Goal: Ask a question: Seek information or help from site administrators or community

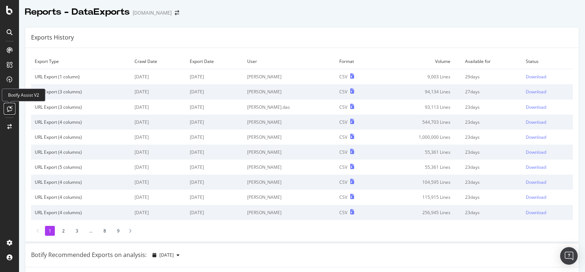
click at [10, 105] on div at bounding box center [10, 109] width 12 height 12
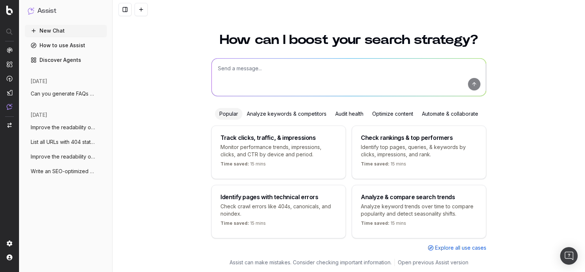
scroll to position [12, 0]
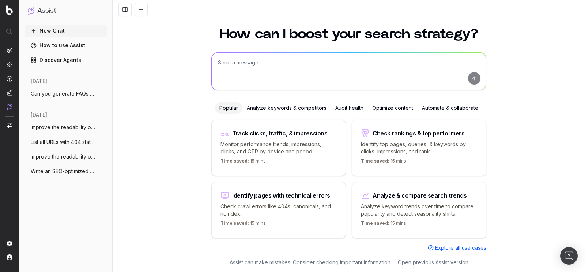
click at [58, 94] on span "Can you generate FAQs for below Manufact" at bounding box center [63, 93] width 64 height 7
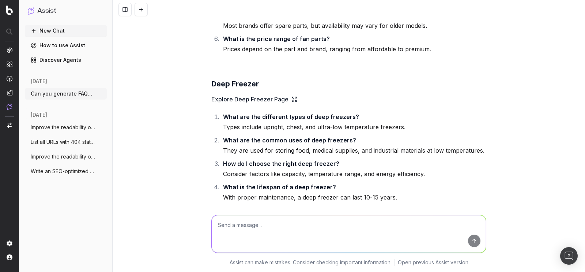
scroll to position [7143, 0]
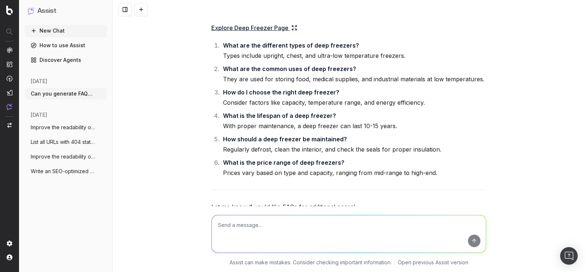
click at [214, 223] on icon "button" at bounding box center [215, 227] width 9 height 9
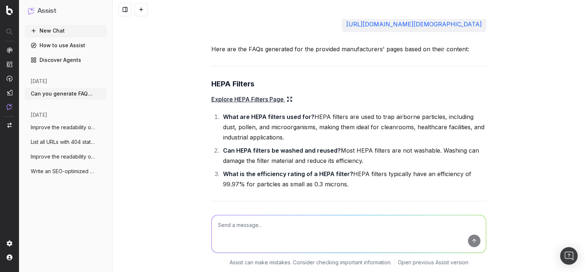
scroll to position [0, 0]
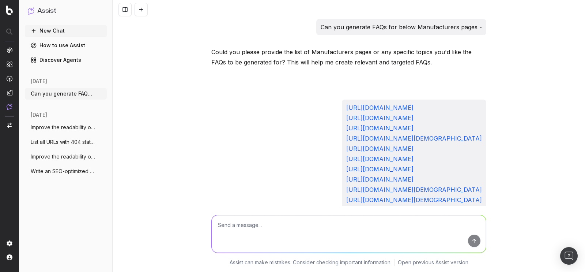
click at [390, 28] on p "Can you generate FAQs for below Manufacturers pages -" at bounding box center [401, 27] width 161 height 10
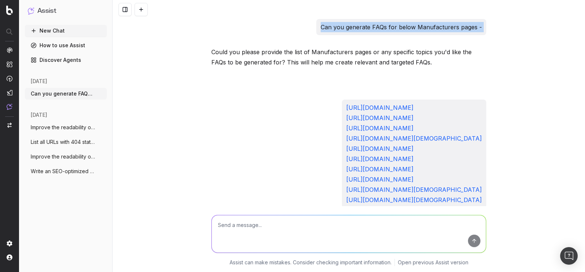
click at [390, 28] on p "Can you generate FAQs for below Manufacturers pages -" at bounding box center [401, 27] width 161 height 10
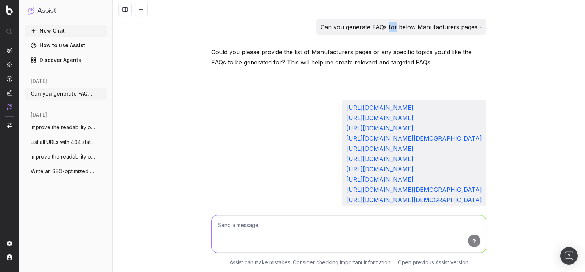
click at [390, 28] on p "Can you generate FAQs for below Manufacturers pages -" at bounding box center [401, 27] width 161 height 10
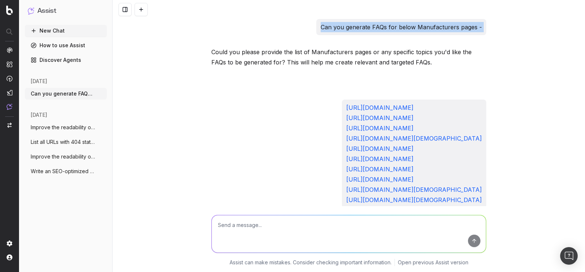
click at [390, 28] on p "Can you generate FAQs for below Manufacturers pages -" at bounding box center [401, 27] width 161 height 10
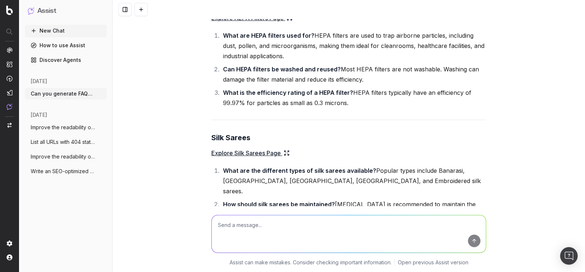
scroll to position [307, 0]
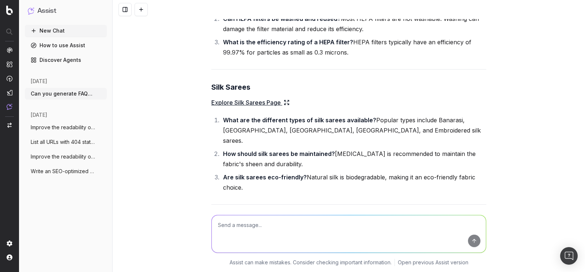
click at [279, 227] on textarea at bounding box center [349, 233] width 274 height 37
paste textarea "Can you generate FAQs for below Manufacturers pages -"
paste textarea "https://www.tradeindia.com/manufacturers/power-inverter.html https://www.tradei…"
type textarea "Can you generate FAQs for below Manufacturers pages - https://www.tradeindia.co…"
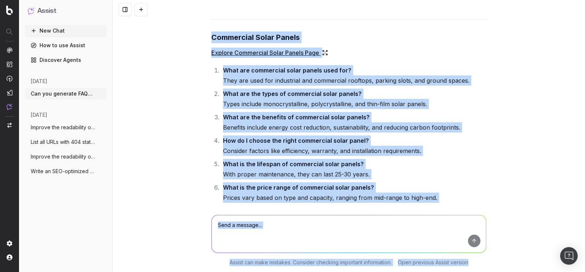
scroll to position [9464, 0]
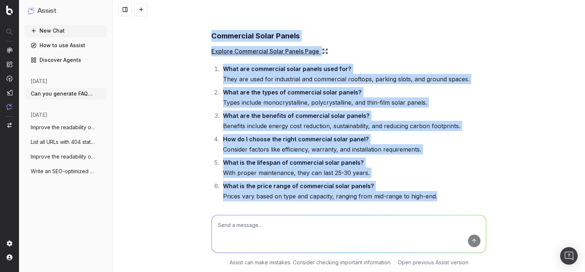
drag, startPoint x: 204, startPoint y: 154, endPoint x: 446, endPoint y: 132, distance: 242.9
click at [446, 132] on div "Can you generate FAQs for below Manufacturers pages - Could you please provide …" at bounding box center [349, 136] width 472 height 272
copy div "Power Inverter Explore Power Inverter Page What is a power inverter used for? A…"
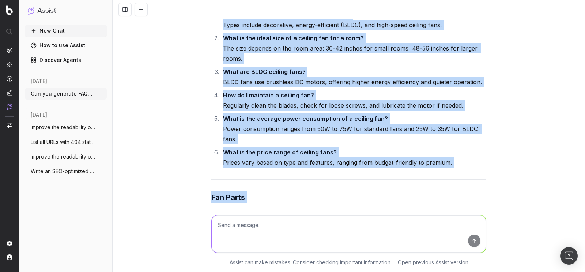
scroll to position [8850, 0]
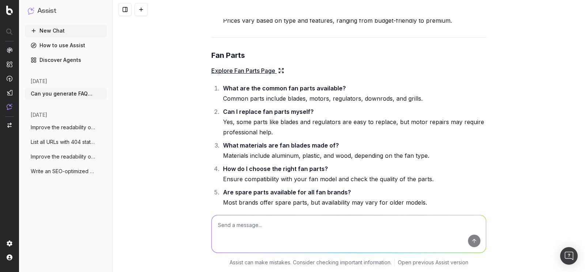
click at [260, 228] on textarea at bounding box center [349, 233] width 274 height 37
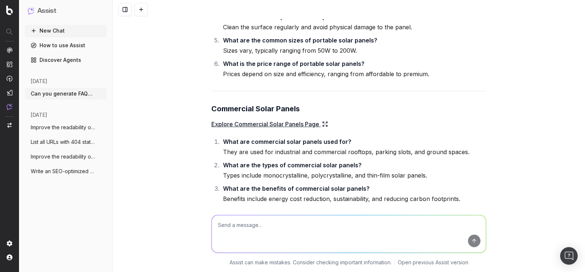
scroll to position [9464, 0]
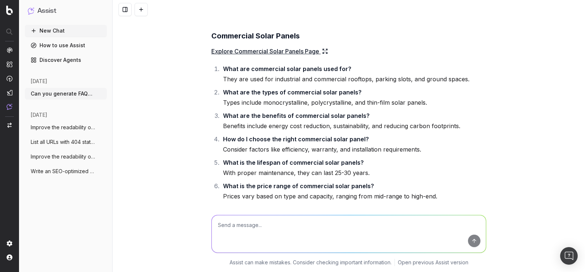
click at [237, 227] on textarea at bounding box center [349, 233] width 274 height 37
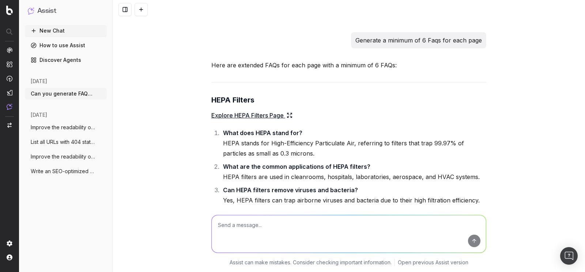
scroll to position [1584, 0]
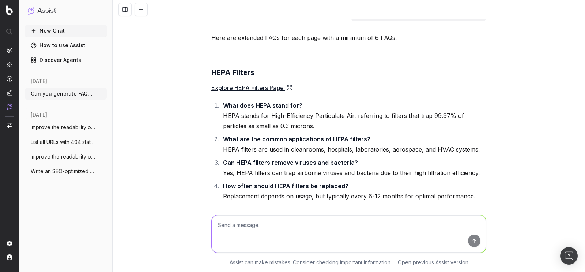
click at [298, 231] on textarea at bounding box center [349, 233] width 274 height 37
paste textarea "https://www.tradeindia.com/manufacturers/mini-solar-panels.html https://www.tra…"
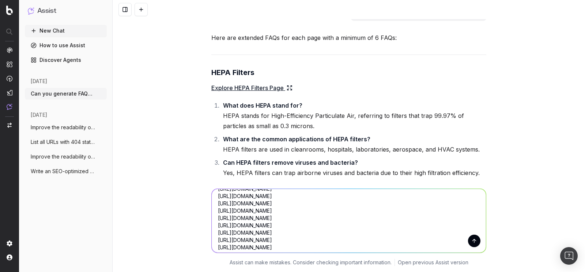
scroll to position [22, 0]
click at [398, 236] on textarea "https://www.tradeindia.com/manufacturers/mini-solar-panels.html https://www.tra…" at bounding box center [349, 221] width 274 height 64
click at [397, 246] on textarea "https://www.tradeindia.com/manufacturers/mini-solar-panels.html https://www.tra…" at bounding box center [349, 221] width 274 height 64
click at [412, 21] on div "Generate a minimum of 6 Faqs for each page" at bounding box center [418, 13] width 135 height 16
click at [412, 18] on p "Generate a minimum of 6 Faqs for each page" at bounding box center [418, 13] width 126 height 10
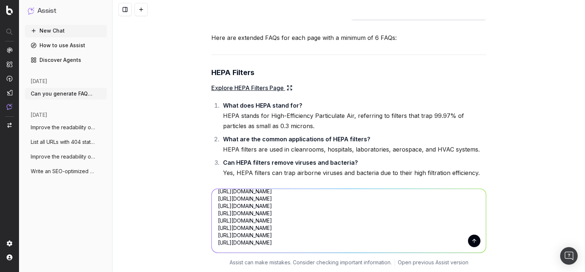
click at [412, 18] on p "Generate a minimum of 6 Faqs for each page" at bounding box center [418, 13] width 126 height 10
copy p "Generate a minimum of 6 Faqs for each page"
click at [216, 192] on textarea "https://www.tradeindia.com/manufacturers/mini-solar-panels.html https://www.tra…" at bounding box center [349, 221] width 274 height 64
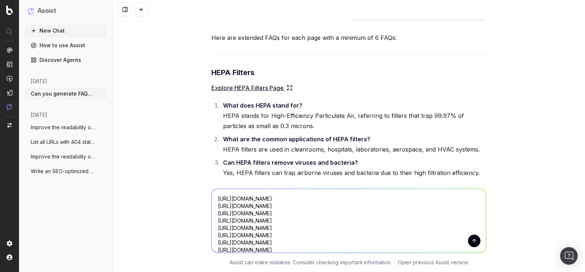
paste textarea "Generate a minimum of 6 Faqs for each page"
type textarea "Generate a minimum of 6 Faqs for each page https://www.tradeindia.com/manufactu…"
click at [472, 242] on button "submit" at bounding box center [474, 240] width 12 height 12
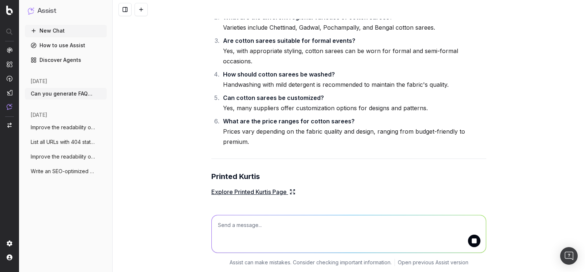
scroll to position [9612, 0]
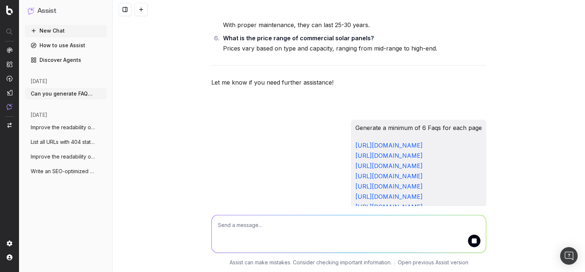
click at [470, 239] on button "submit" at bounding box center [474, 240] width 12 height 12
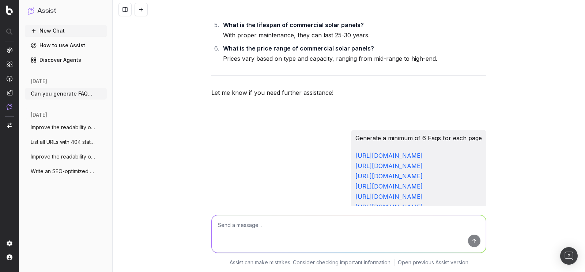
click at [355, 133] on p "Generate a minimum of 6 Faqs for each page" at bounding box center [418, 138] width 126 height 10
copy p "Generate a minimum of 6 Faqs for each page"
click at [283, 236] on textarea at bounding box center [349, 233] width 274 height 37
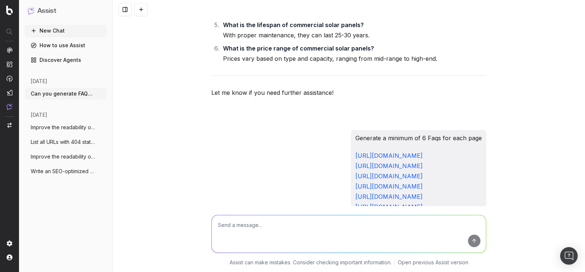
paste textarea "Generate a minimum of 6 Faqs for each page"
type textarea "Generate a minimum of 6 Faqs for each page"
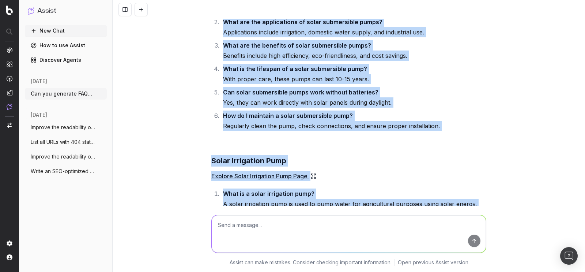
scroll to position [11849, 0]
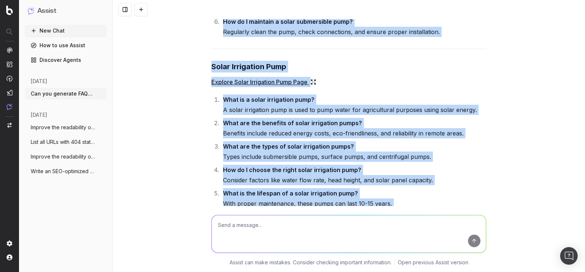
drag, startPoint x: 205, startPoint y: 77, endPoint x: 380, endPoint y: 137, distance: 185.0
click at [380, 137] on div "Can you generate FAQs for below Manufacturers pages - Could you please provide …" at bounding box center [349, 136] width 472 height 272
copy div "Mini Solar Panels Explore Mini Solar Panels Page What are mini solar panels use…"
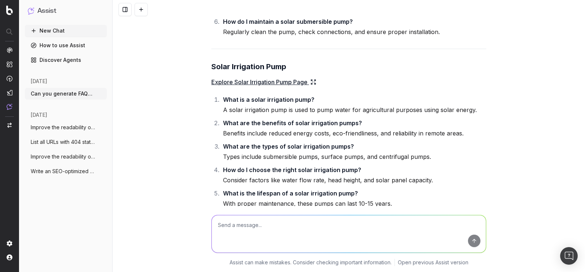
click at [267, 224] on textarea at bounding box center [349, 233] width 274 height 37
paste textarea "https://www.tradeindia.com/manufacturers/sand-packing-machine.html https://www.…"
type textarea "https://www.tradeindia.com/manufacturers/sand-packing-machine.html https://www.…"
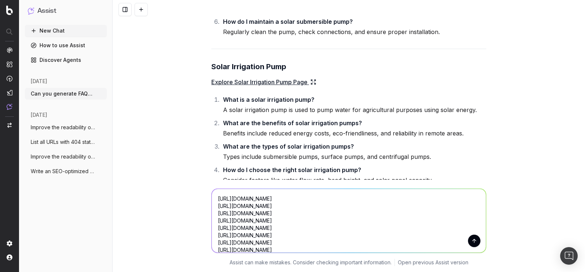
scroll to position [15, 0]
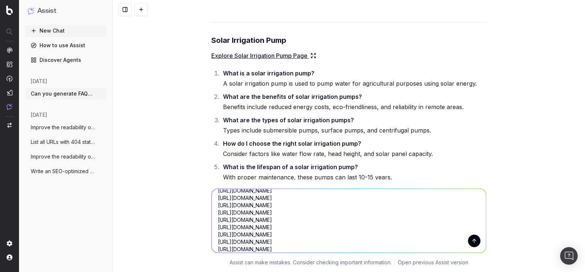
click at [338, 232] on textarea "https://www.tradeindia.com/manufacturers/sand-packing-machine.html https://www.…" at bounding box center [349, 221] width 274 height 64
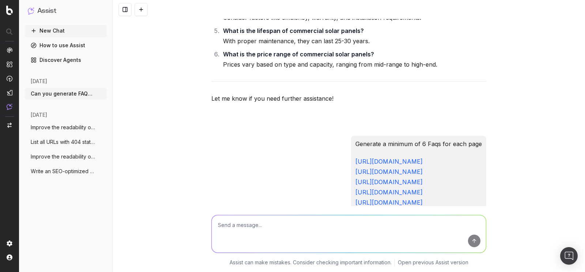
scroll to position [9568, 0]
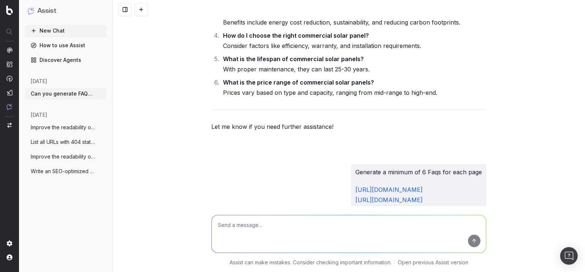
click at [355, 167] on p "Generate a minimum of 6 Faqs for each page" at bounding box center [418, 172] width 126 height 10
copy p "Generate a minimum of 6 Faqs for each page"
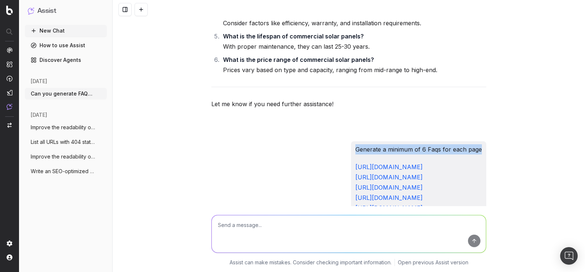
scroll to position [9611, 0]
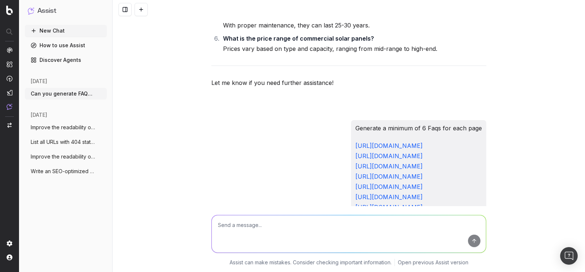
click at [242, 224] on textarea at bounding box center [349, 233] width 274 height 37
paste textarea "Generate a minimum of 6 Faqs for each page"
type textarea "Generate a minimum of 6 Faqs for each page"
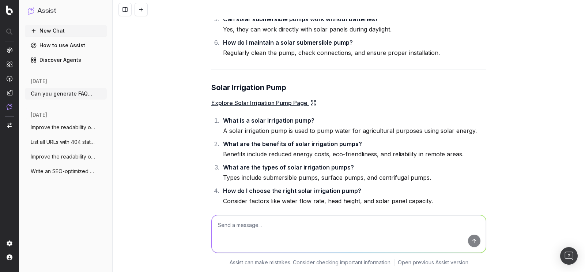
scroll to position [14075, 0]
click at [259, 224] on textarea at bounding box center [349, 233] width 274 height 37
paste textarea "Generate a minimum of 6 Faqs for each page"
click at [296, 235] on textarea "Generate a minimum of 6 Faqs for each page" at bounding box center [349, 233] width 274 height 37
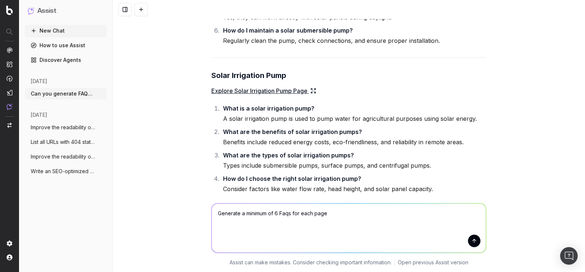
paste textarea "Generate a minimum of 6 Faqs for each page"
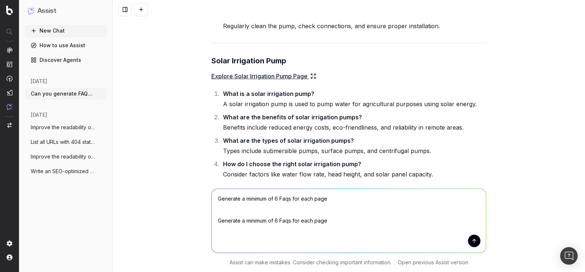
drag, startPoint x: 212, startPoint y: 214, endPoint x: 284, endPoint y: 249, distance: 80.1
click at [284, 249] on textarea "Generate a minimum of 6 Faqs for each page Generate a minimum of 6 Faqs for eac…" at bounding box center [349, 221] width 274 height 64
paste textarea "https://www.tradeindia.com/manufacturers/solar-irrigation-pump.html https://www…"
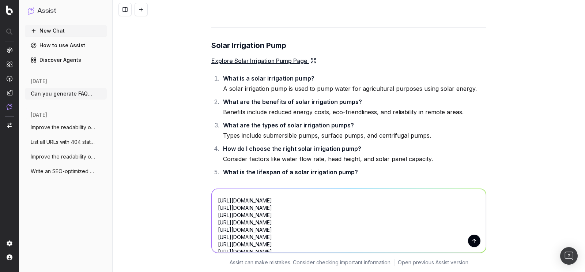
scroll to position [0, 0]
type textarea "Generate a minimum of 6 Faqs for each page https://www.tradeindia.com/manufactu…"
click at [472, 234] on button "submit" at bounding box center [474, 240] width 12 height 12
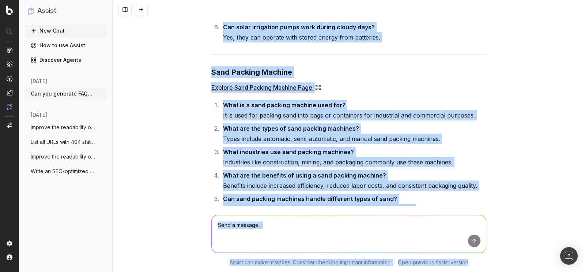
scroll to position [14722, 0]
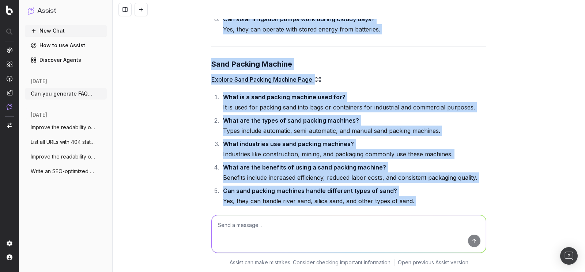
drag, startPoint x: 207, startPoint y: 181, endPoint x: 496, endPoint y: 164, distance: 290.0
click at [499, 165] on div "Can you generate FAQs for below Manufacturers pages - Could you please provide …" at bounding box center [349, 136] width 472 height 272
click at [477, 253] on h3 "Hammer Mill" at bounding box center [348, 259] width 275 height 12
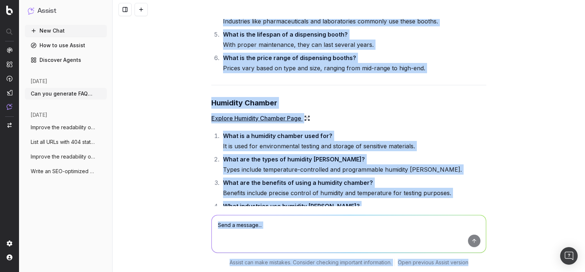
scroll to position [16302, 0]
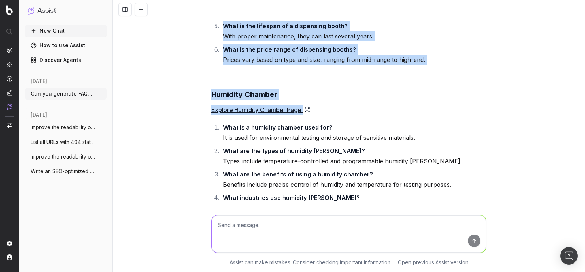
drag, startPoint x: 206, startPoint y: 70, endPoint x: 446, endPoint y: 129, distance: 246.9
copy div "Sand Packing Machine Explore Sand Packing Machine Page What is a sand packing m…"
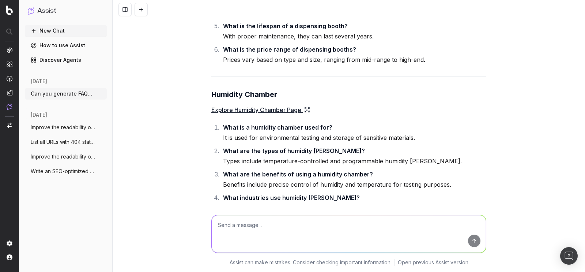
click at [292, 226] on textarea at bounding box center [349, 233] width 274 height 37
paste textarea "https://www.tradeindia.com/manufacturers/hfk-insulation-bricks.html https://www…"
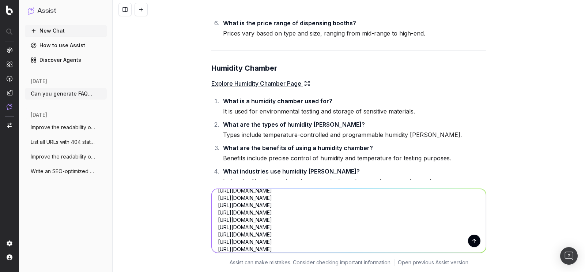
scroll to position [0, 0]
click at [215, 200] on textarea "https://www.tradeindia.com/manufacturers/hfk-insulation-bricks.html https://www…" at bounding box center [349, 221] width 274 height 64
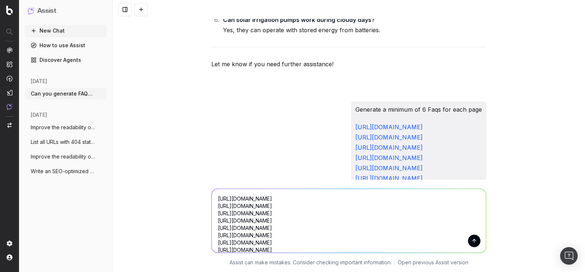
scroll to position [14187, 0]
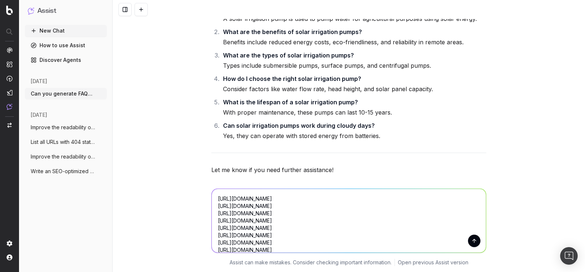
click at [355, 210] on p "Generate a minimum of 6 Faqs for each page" at bounding box center [418, 215] width 126 height 10
copy p "Generate a minimum of 6 Faqs for each page"
click at [219, 196] on textarea "https://www.tradeindia.com/manufacturers/hfk-insulation-bricks.html https://www…" at bounding box center [349, 221] width 274 height 64
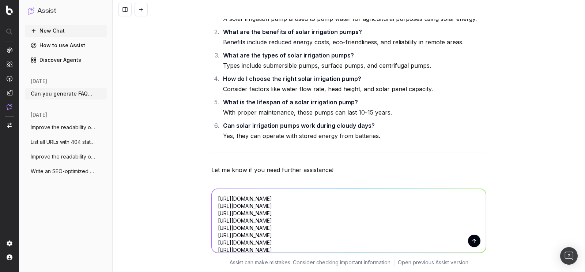
paste textarea "Generate a minimum of 6 Faqs for each page"
type textarea "Generate a minimum of 6 Faqs for each page https://www.tradeindia.com/manufactu…"
click at [476, 242] on button "submit" at bounding box center [474, 240] width 12 height 12
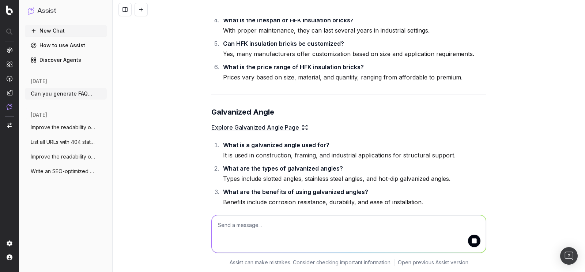
scroll to position [16966, 0]
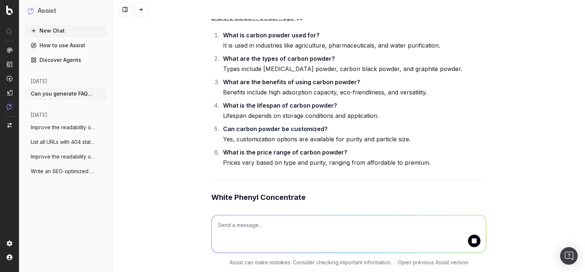
click at [253, 118] on div "Can you generate FAQs for below Manufacturers pages - Could you please provide …" at bounding box center [349, 136] width 472 height 272
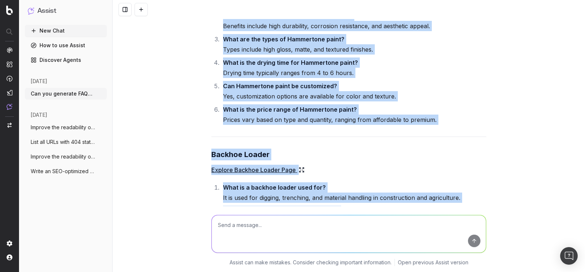
scroll to position [18477, 0]
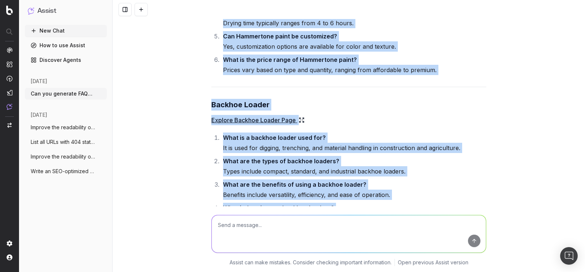
drag, startPoint x: 207, startPoint y: 92, endPoint x: 442, endPoint y: 124, distance: 237.5
copy div "HFK Insulation Bricks Explore HFK Insulation Bricks Page What are HFK insulatio…"
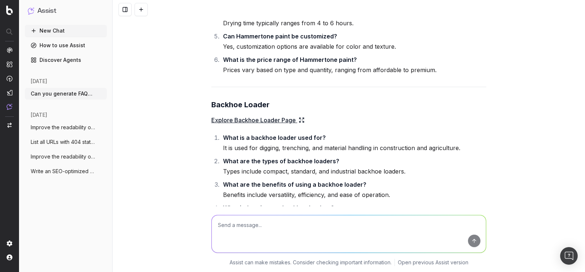
click at [257, 239] on textarea at bounding box center [349, 233] width 274 height 37
paste textarea "https://www.tradeindia.com/manufacturers/rotameter.html https://www.tradeindia.…"
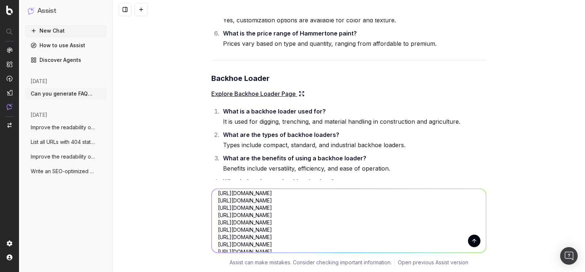
scroll to position [0, 0]
click at [213, 197] on textarea "https://www.tradeindia.com/manufacturers/rotameter.html https://www.tradeindia.…" at bounding box center [349, 221] width 274 height 64
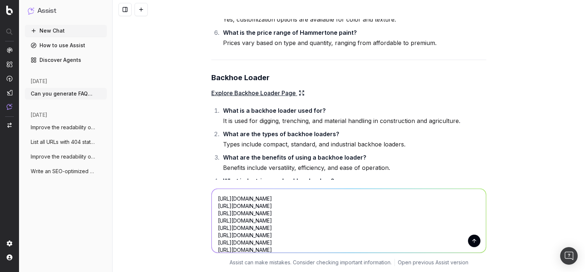
scroll to position [18511, 0]
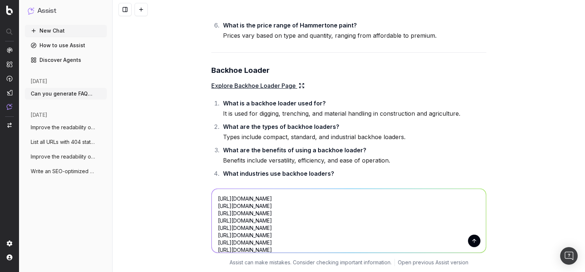
click at [222, 189] on textarea "https://www.tradeindia.com/manufacturers/rotameter.html https://www.tradeindia.…" at bounding box center [349, 221] width 274 height 64
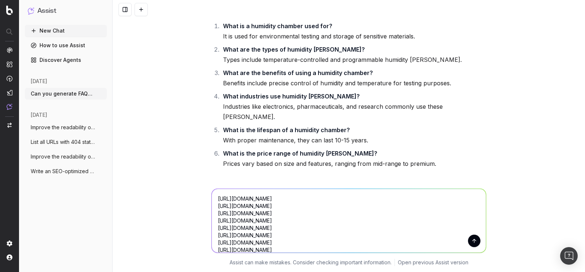
scroll to position [16493, 0]
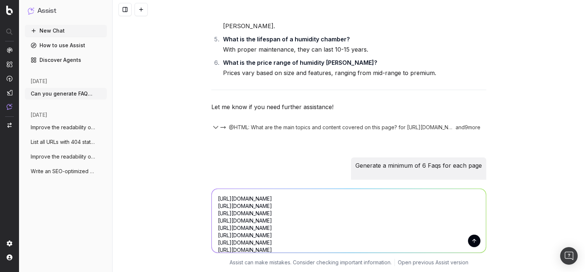
click at [355, 160] on p "Generate a minimum of 6 Faqs for each page" at bounding box center [418, 165] width 126 height 10
copy p "Generate a minimum of 6 Faqs for each page"
click at [214, 191] on textarea "https://www.tradeindia.com/manufacturers/rotameter.html https://www.tradeindia.…" at bounding box center [349, 221] width 274 height 64
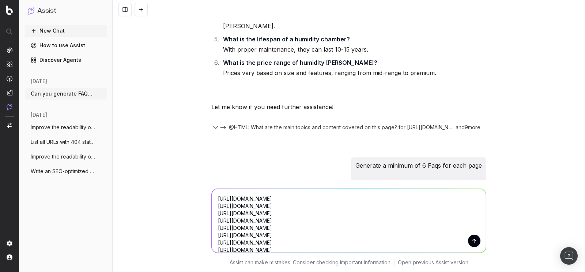
paste textarea "Generate a minimum of 6 Faqs for each page"
type textarea "Generate a minimum of 6 Faqs for each page and url in each below title https://…"
click at [470, 241] on button "submit" at bounding box center [474, 240] width 12 height 12
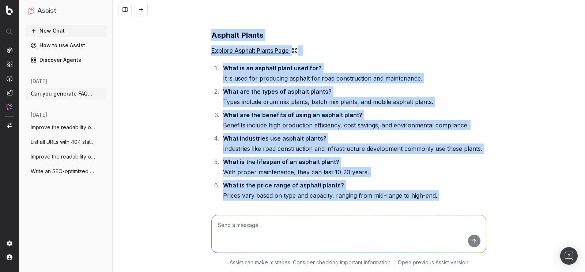
scroll to position [20711, 0]
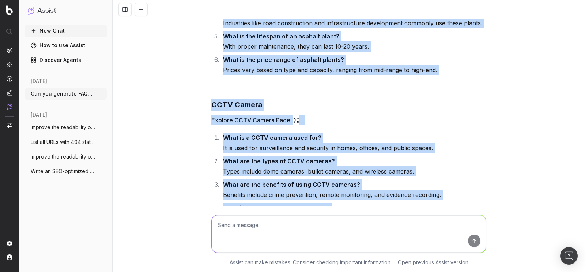
copy div "Rotameter Explore Rotameter Page What is a rotameter used for? A rotameter is u…"
drag, startPoint x: 204, startPoint y: 94, endPoint x: 432, endPoint y: 122, distance: 229.1
click at [432, 122] on div "Can you generate FAQs for below Manufacturers pages - Could you please provide …" at bounding box center [349, 136] width 472 height 272
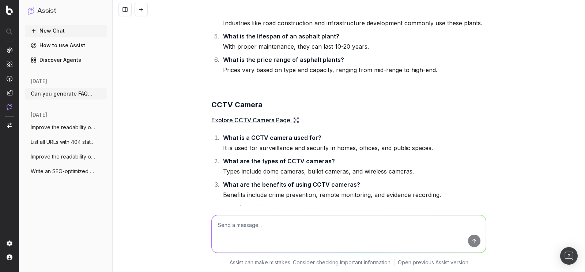
click at [247, 234] on textarea at bounding box center [349, 233] width 274 height 37
paste textarea "https://www.tradeindia.com/manufacturers/ball-valve.html https://www.tradeindia…"
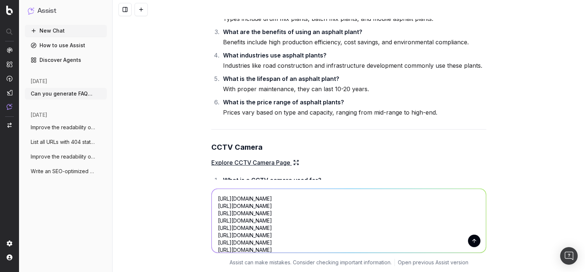
scroll to position [20562, 0]
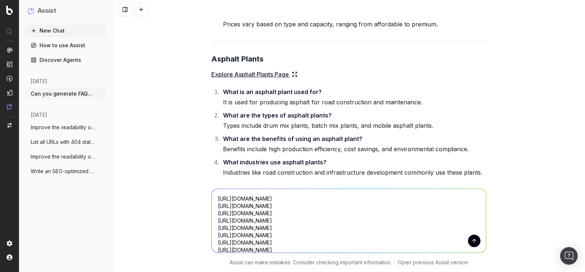
click at [212, 198] on textarea "https://www.tradeindia.com/manufacturers/ball-valve.html https://www.tradeindia…" at bounding box center [349, 221] width 274 height 64
click at [217, 199] on textarea "https://www.tradeindia.com/manufacturers/ball-valve.html https://www.tradeindia…" at bounding box center [349, 221] width 274 height 64
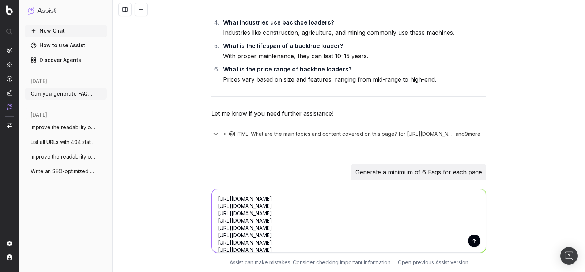
scroll to position [18588, 0]
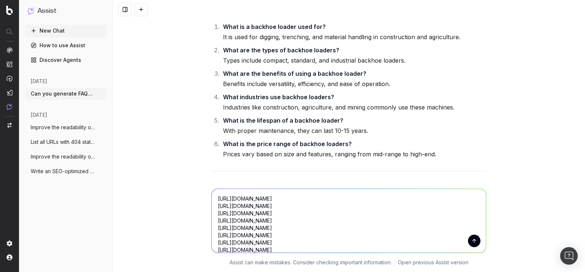
click at [355, 241] on p "Generate a minimum of 6 Faqs for each page" at bounding box center [418, 246] width 126 height 10
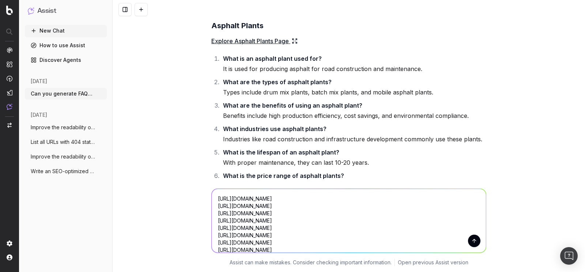
scroll to position [20745, 0]
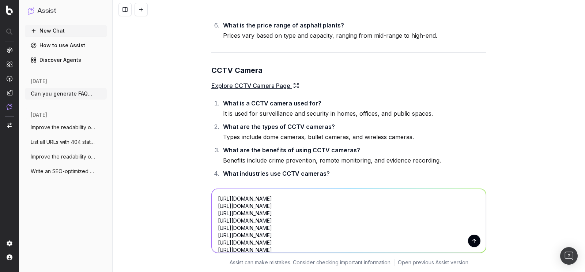
click at [216, 189] on textarea "https://www.tradeindia.com/manufacturers/ball-valve.html https://www.tradeindia…" at bounding box center [349, 221] width 274 height 64
paste textarea "Generate a minimum of 6 Faqs for each page"
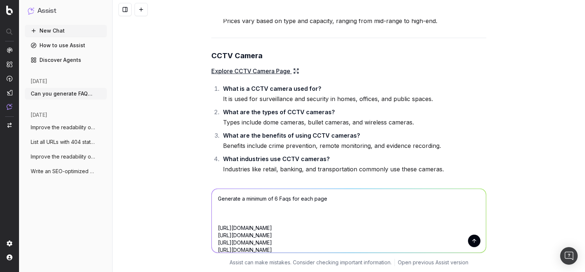
type textarea "Generate a minimum of 6 Faqs for each page https://www.tradeindia.com/manufactu…"
click at [470, 234] on button "submit" at bounding box center [474, 240] width 12 height 12
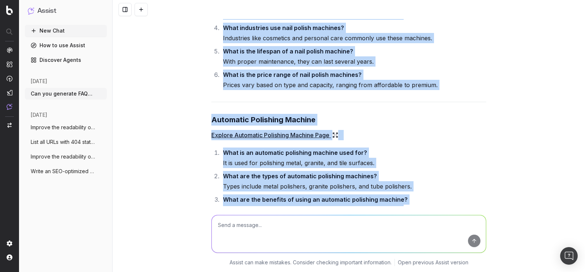
scroll to position [22896, 0]
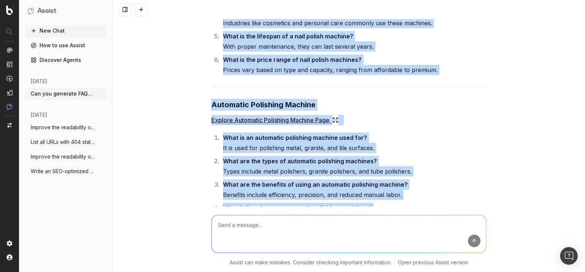
drag, startPoint x: 204, startPoint y: 166, endPoint x: 463, endPoint y: 124, distance: 261.8
click at [463, 124] on div "Can you generate FAQs for below Manufacturers pages - Could you please provide …" at bounding box center [349, 136] width 472 height 272
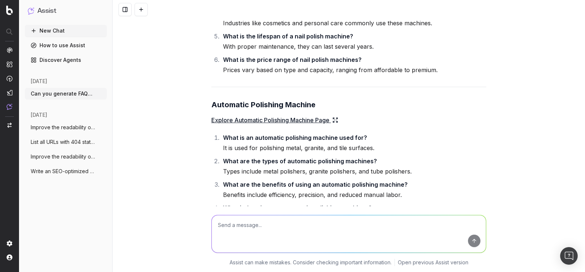
click at [279, 219] on textarea at bounding box center [349, 233] width 274 height 37
paste textarea "https://www.tradeindia.com/manufacturers/marble-polishing-machines.html https:/…"
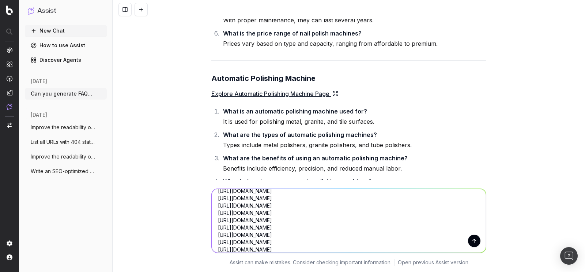
scroll to position [0, 0]
click at [213, 197] on textarea "https://www.tradeindia.com/manufacturers/marble-polishing-machines.html https:/…" at bounding box center [349, 221] width 274 height 64
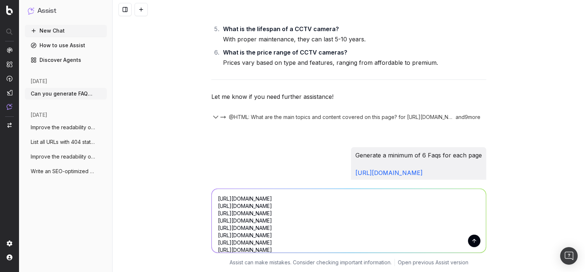
scroll to position [20825, 0]
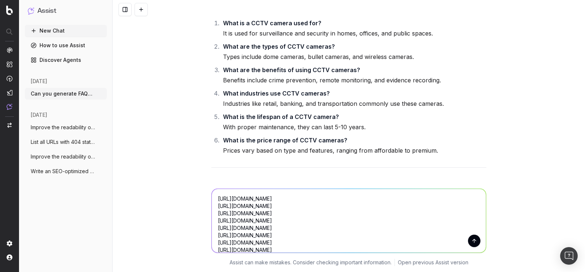
click at [355, 238] on p "Generate a minimum of 6 Faqs for each page" at bounding box center [418, 243] width 126 height 10
click at [215, 197] on textarea "https://www.tradeindia.com/manufacturers/marble-polishing-machines.html https:/…" at bounding box center [349, 221] width 274 height 64
paste textarea "Generate a minimum of 6 Faqs for each page"
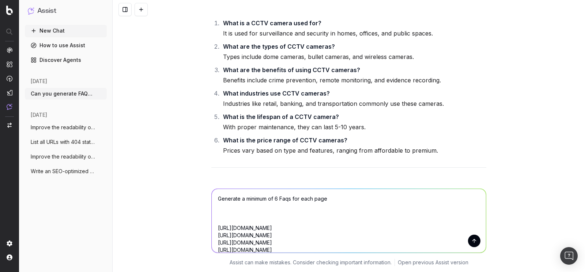
type textarea "Generate a minimum of 6 Faqs for each page https://www.tradeindia.com/manufactu…"
click at [473, 241] on button "submit" at bounding box center [474, 240] width 12 height 12
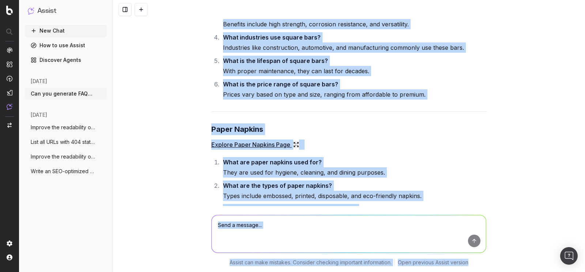
scroll to position [25102, 0]
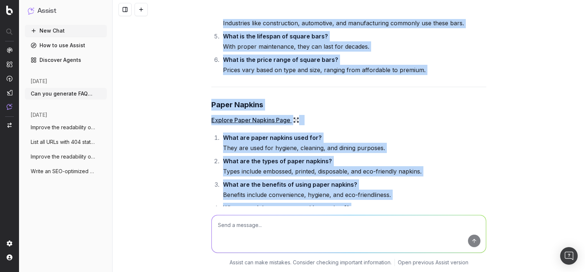
drag, startPoint x: 210, startPoint y: 194, endPoint x: 453, endPoint y: 126, distance: 251.6
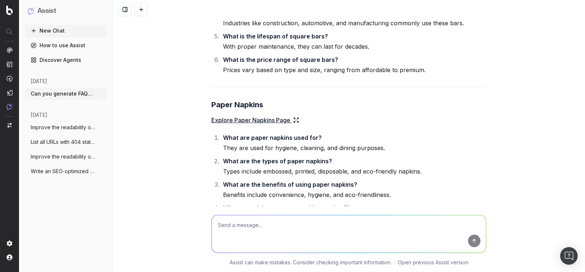
click at [268, 232] on textarea at bounding box center [349, 233] width 274 height 37
paste textarea "https://www.tradeindia.com/manufacturers/building-materials.html https://www.tr…"
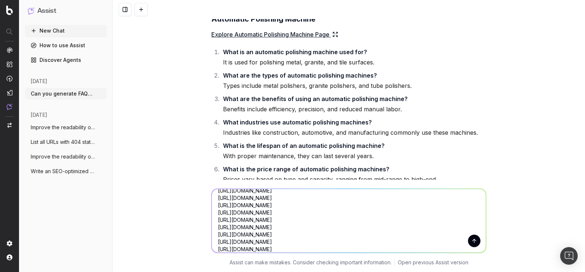
scroll to position [22979, 0]
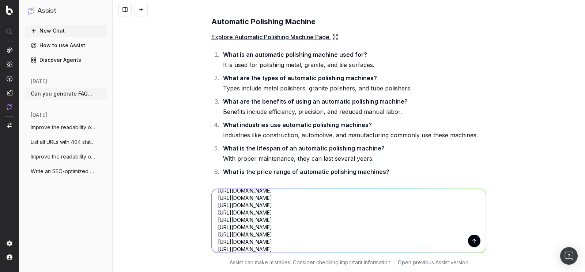
type textarea "https://www.tradeindia.com/manufacturers/building-materials.html https://www.tr…"
click at [355, 269] on p "Generate a minimum of 6 Faqs for each page" at bounding box center [418, 274] width 126 height 10
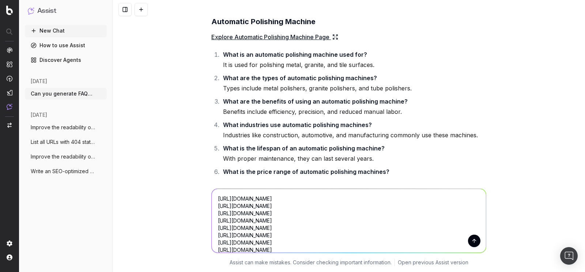
click at [216, 196] on textarea "https://www.tradeindia.com/manufacturers/building-materials.html https://www.tr…" at bounding box center [349, 221] width 274 height 64
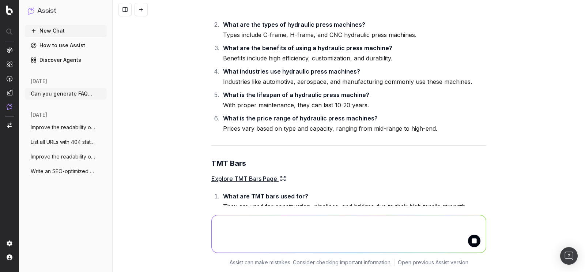
scroll to position [25240, 0]
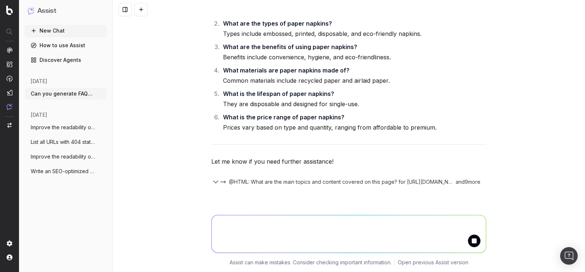
click at [470, 243] on button "submit" at bounding box center [474, 240] width 12 height 12
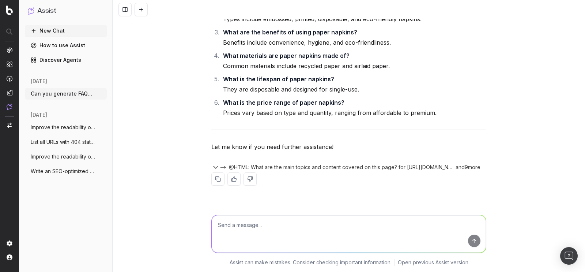
click at [222, 227] on textarea at bounding box center [349, 233] width 274 height 37
paste textarea "Generate a minimum of 6 Faqs for each page"
drag, startPoint x: 284, startPoint y: 89, endPoint x: 481, endPoint y: 207, distance: 229.3
click at [481, 207] on div "Can you generate FAQs for below Manufacturers pages - Could you please provide …" at bounding box center [349, 136] width 472 height 272
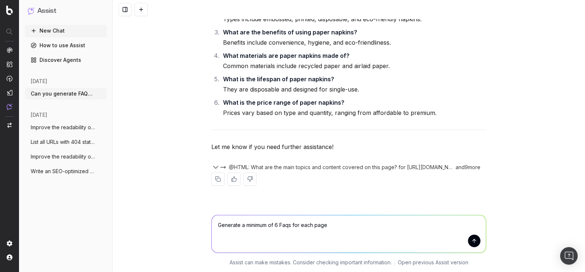
drag, startPoint x: 277, startPoint y: 93, endPoint x: 459, endPoint y: 192, distance: 206.3
click at [256, 235] on textarea "Generate a minimum of 6 Faqs for each page" at bounding box center [349, 233] width 274 height 37
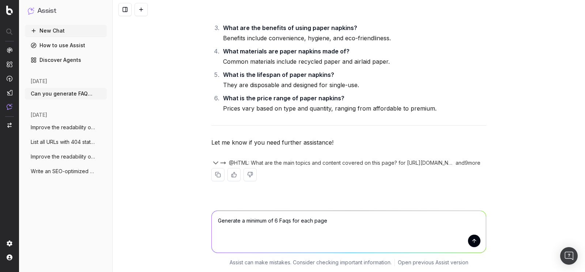
paste textarea "https://www.tradeindia.com/manufacturers/building-materials.html https://www.tr…"
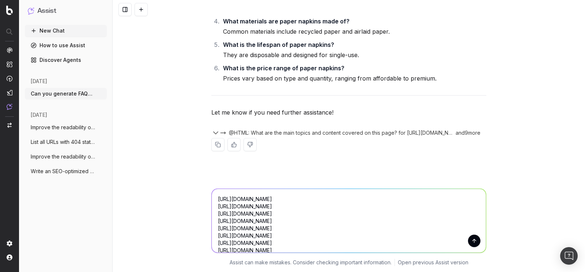
scroll to position [0, 0]
click at [283, 192] on textarea "Generate a minimum of 6 Faqs for each page https://www.tradeindia.com/manufactu…" at bounding box center [349, 221] width 274 height 64
type textarea "Generate a minimum of 6 Faqs for each page https://www.tradeindia.com/manufactu…"
click at [472, 234] on button "submit" at bounding box center [474, 240] width 12 height 12
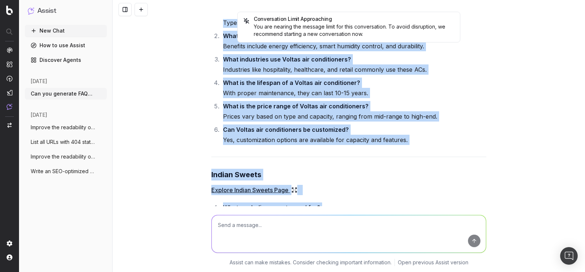
scroll to position [27397, 0]
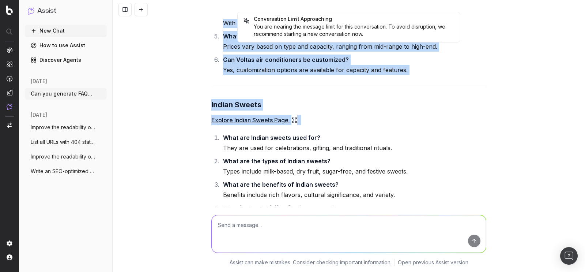
drag, startPoint x: 205, startPoint y: 184, endPoint x: 437, endPoint y: 130, distance: 238.4
click at [437, 130] on div "Conversation Limit Approaching You are nearing the message limit for this conve…" at bounding box center [349, 136] width 472 height 272
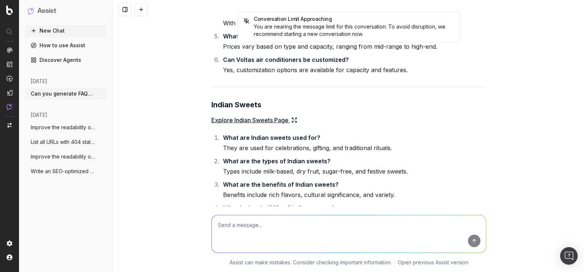
click at [284, 222] on textarea at bounding box center [349, 233] width 274 height 37
paste textarea "https://www.tradeindia.com/manufacturers/roasted-namkeens.html https://www.trad…"
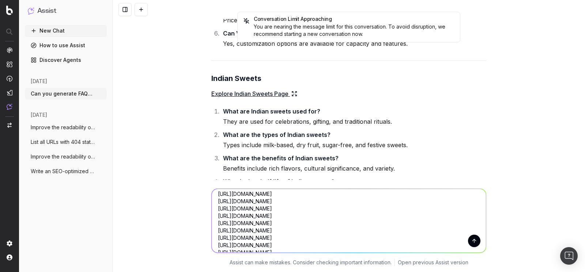
scroll to position [0, 0]
click at [213, 197] on textarea "https://www.tradeindia.com/manufacturers/roasted-namkeens.html https://www.trad…" at bounding box center [349, 221] width 274 height 64
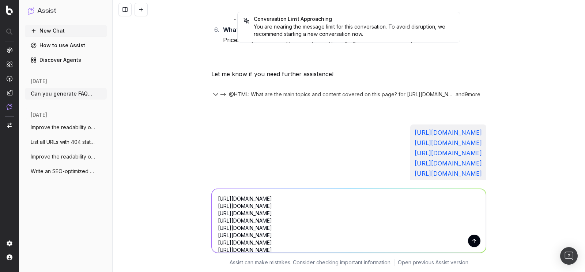
scroll to position [25326, 0]
click at [355, 248] on p "Generate a minimum of 6 Faqs for each page" at bounding box center [418, 253] width 126 height 10
click at [216, 198] on textarea "https://www.tradeindia.com/manufacturers/roasted-namkeens.html https://www.trad…" at bounding box center [349, 221] width 274 height 64
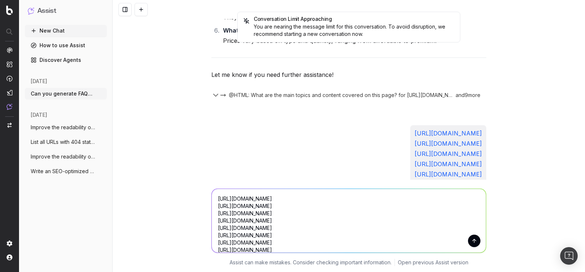
paste textarea "Generate a minimum of 6 Faqs for each page"
type textarea "Generate a minimum of 6 Faqs for each page https://www.tradeindia.com/manufactu…"
click at [471, 243] on button "submit" at bounding box center [474, 240] width 12 height 12
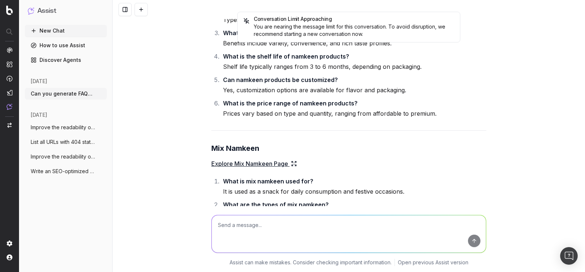
scroll to position [28616, 0]
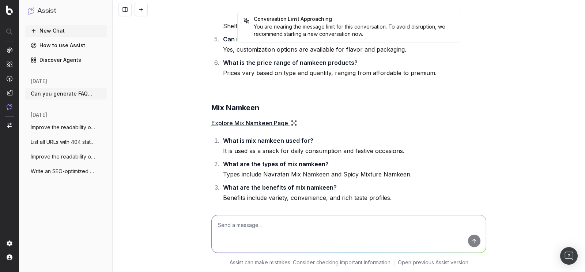
click at [252, 227] on textarea at bounding box center [349, 233] width 274 height 37
paste textarea "https://www.tradeindia.com/manufacturers/electric-hospital-bed.html https://www…"
type textarea "https://www.tradeindia.com/manufacturers/electric-hospital-bed.html https://www…"
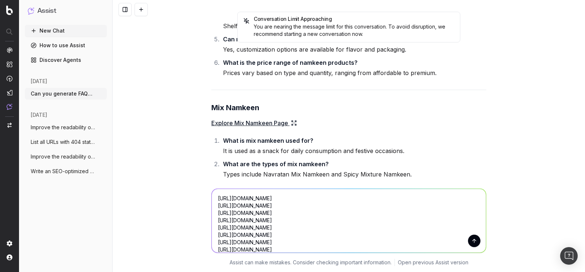
scroll to position [0, 0]
click at [216, 197] on textarea "https://www.tradeindia.com/manufacturers/electric-hospital-bed.html https://www…" at bounding box center [349, 221] width 274 height 64
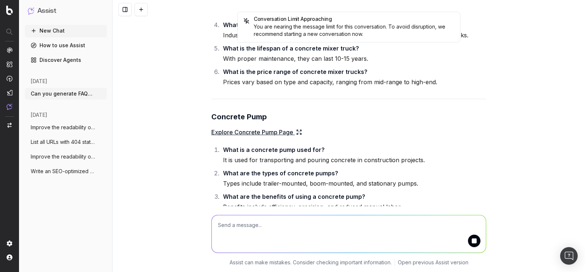
scroll to position [29731, 0]
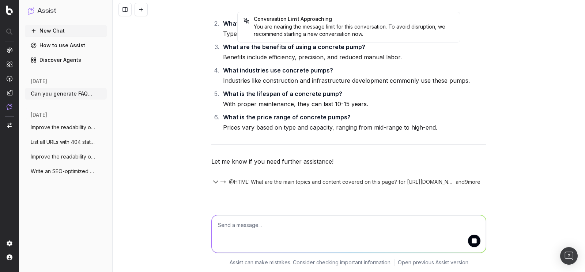
click at [261, 228] on textarea at bounding box center [349, 233] width 274 height 37
paste textarea "https://www.tradeindia.com/manufacturers/electric-hospital-bed.html https://www…"
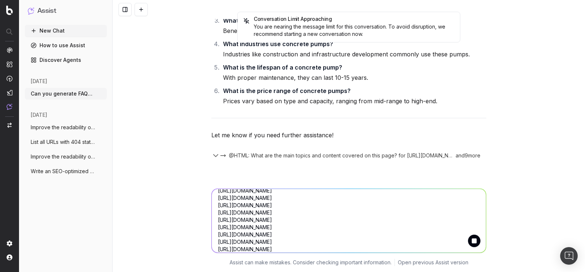
scroll to position [0, 0]
click at [214, 198] on textarea "https://www.tradeindia.com/manufacturers/electric-hospital-bed.html https://www…" at bounding box center [349, 221] width 274 height 64
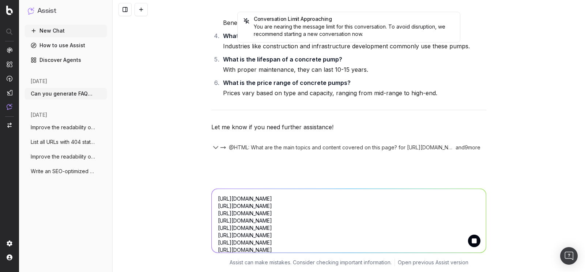
click at [219, 189] on textarea "https://www.tradeindia.com/manufacturers/electric-hospital-bed.html https://www…" at bounding box center [349, 221] width 274 height 64
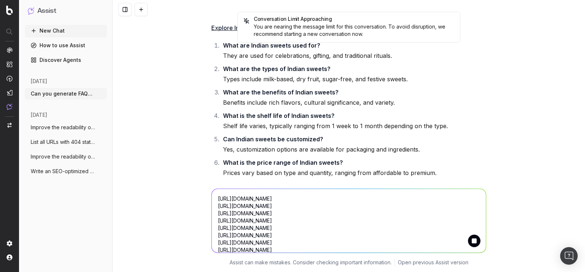
scroll to position [27440, 0]
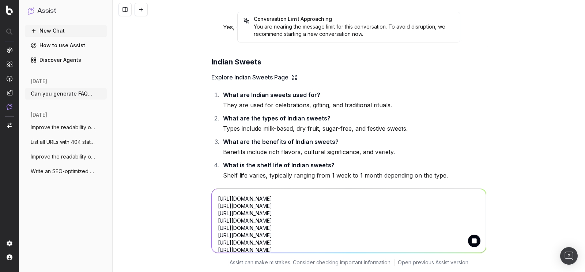
drag, startPoint x: 283, startPoint y: 172, endPoint x: 406, endPoint y: 170, distance: 123.2
click at [234, 202] on textarea "https://www.tradeindia.com/manufacturers/electric-hospital-bed.html https://www…" at bounding box center [349, 221] width 274 height 64
paste textarea "Generate a minimum of 6 Faqs for each page"
type textarea "Generate a minimum of 6 Faqs for each page https://www.tradeindia.com/manufactu…"
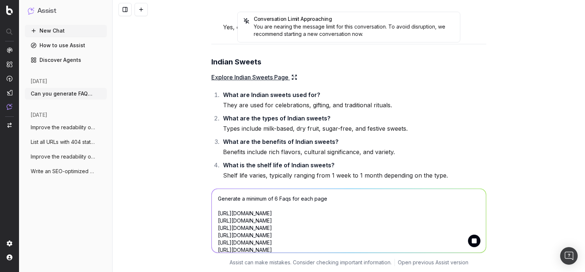
click at [472, 239] on button "submit" at bounding box center [474, 240] width 12 height 12
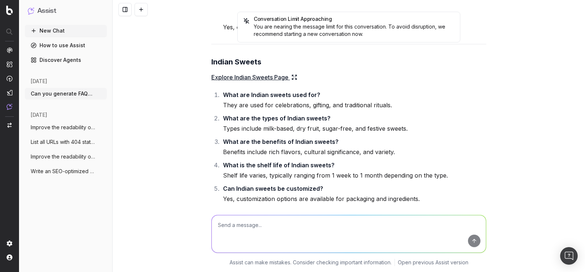
click at [471, 241] on textarea at bounding box center [349, 233] width 274 height 37
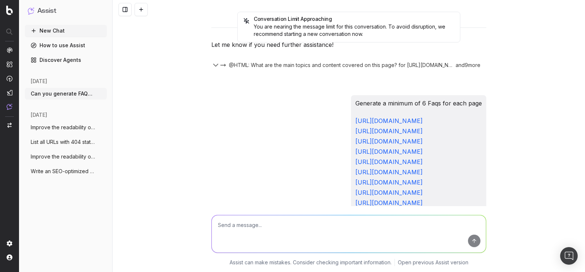
scroll to position [27695, 0]
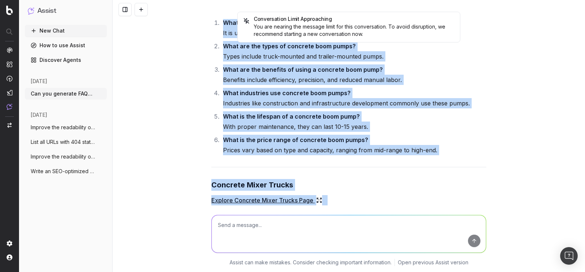
drag, startPoint x: 208, startPoint y: 84, endPoint x: 341, endPoint y: 137, distance: 143.0
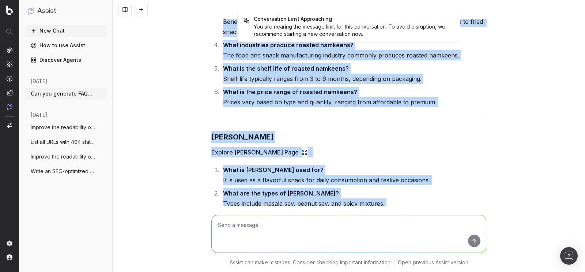
click at [454, 258] on li "Can masala namkeen be customized? Yes, customization options are available for …" at bounding box center [353, 268] width 265 height 20
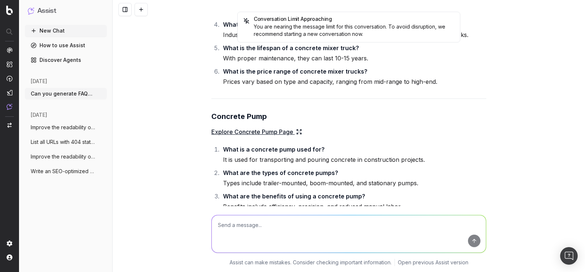
scroll to position [29669, 0]
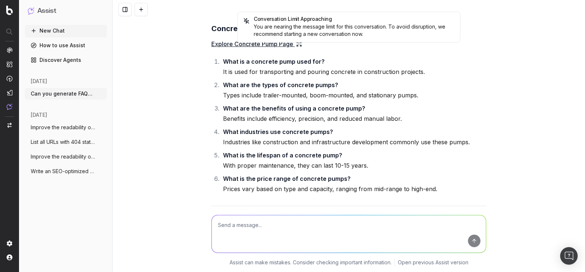
drag, startPoint x: 466, startPoint y: 138, endPoint x: 266, endPoint y: 137, distance: 200.0
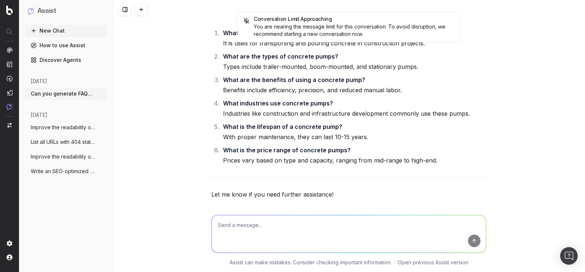
scroll to position [29713, 0]
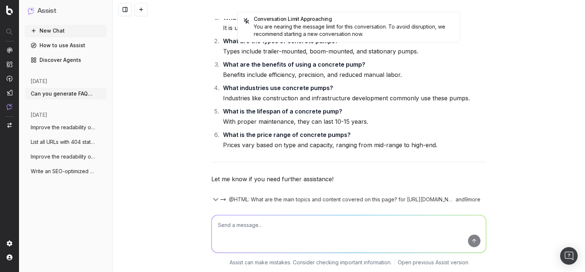
drag, startPoint x: 470, startPoint y: 139, endPoint x: 274, endPoint y: 139, distance: 195.6
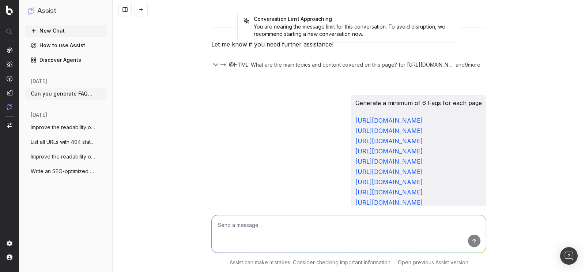
scroll to position [27695, 0]
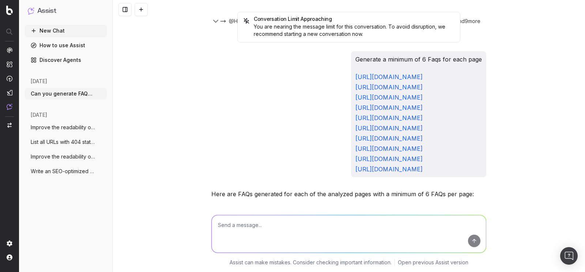
drag, startPoint x: 204, startPoint y: 82, endPoint x: 220, endPoint y: 145, distance: 65.9
click at [220, 145] on div "Conversation Limit Approaching You are nearing the message limit for this conve…" at bounding box center [349, 136] width 472 height 272
click at [193, 138] on div "Conversation Limit Approaching You are nearing the message limit for this conve…" at bounding box center [349, 136] width 472 height 272
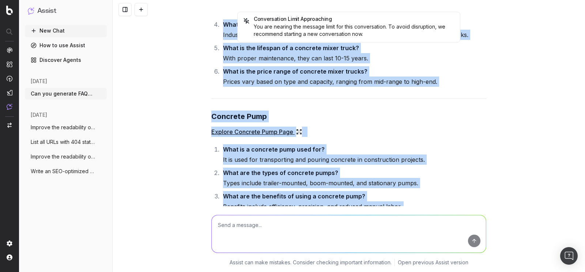
scroll to position [29625, 0]
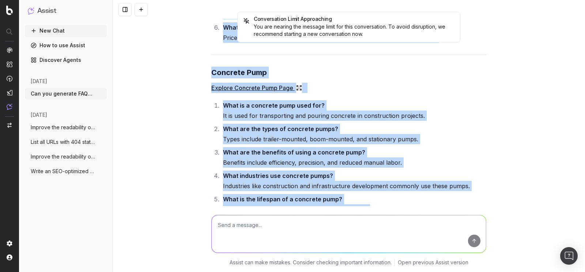
drag, startPoint x: 220, startPoint y: 114, endPoint x: 443, endPoint y: 90, distance: 224.6
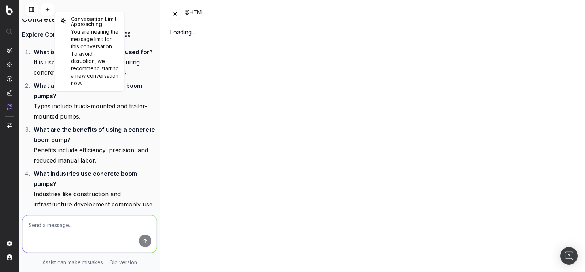
scroll to position [42544, 0]
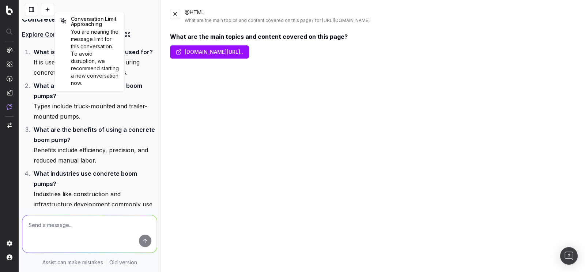
click at [175, 13] on button at bounding box center [175, 14] width 10 height 10
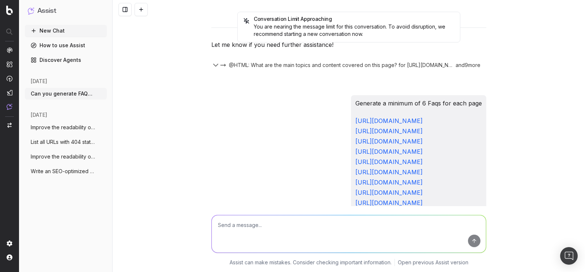
drag, startPoint x: 204, startPoint y: 151, endPoint x: 214, endPoint y: 151, distance: 10.2
click at [214, 151] on div "Conversation Limit Approaching You are nearing the message limit for this conve…" at bounding box center [349, 136] width 472 height 272
drag, startPoint x: 207, startPoint y: 128, endPoint x: 302, endPoint y: 148, distance: 97.1
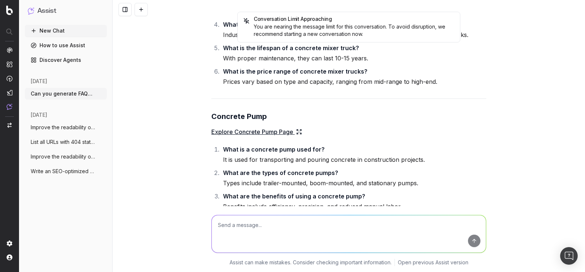
scroll to position [29713, 0]
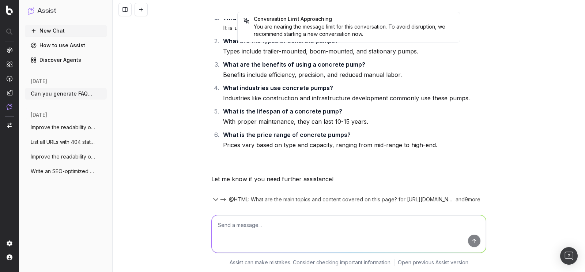
click at [235, 225] on textarea at bounding box center [349, 233] width 274 height 37
click at [248, 228] on textarea at bounding box center [349, 233] width 274 height 37
paste textarea "https://www.tradeindia.com/manufacturers/electric-hospital-bed.html https://www…"
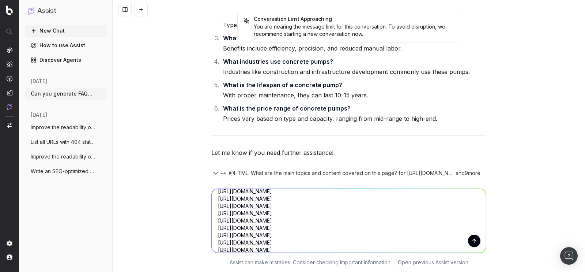
scroll to position [0, 0]
click at [215, 198] on textarea "https://www.tradeindia.com/manufacturers/electric-hospital-bed.html https://www…" at bounding box center [349, 221] width 274 height 64
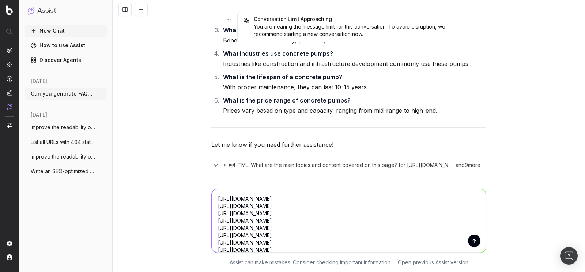
click at [219, 189] on textarea "https://www.tradeindia.com/manufacturers/electric-hospital-bed.html https://www…" at bounding box center [349, 221] width 274 height 64
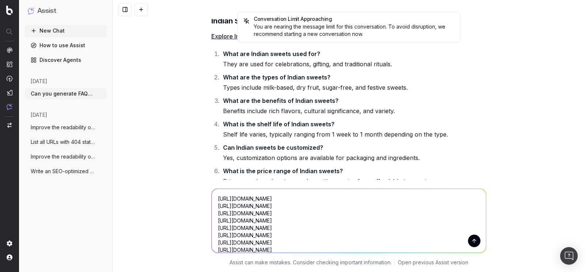
scroll to position [27554, 0]
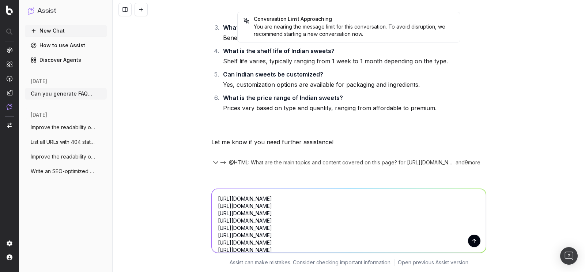
click at [355, 195] on p "Generate a minimum of 6 Faqs for each page" at bounding box center [418, 200] width 126 height 10
click at [234, 198] on textarea "https://www.tradeindia.com/manufacturers/electric-hospital-bed.html https://www…" at bounding box center [349, 221] width 274 height 64
paste textarea "Generate a minimum of 6 Faqs for each page"
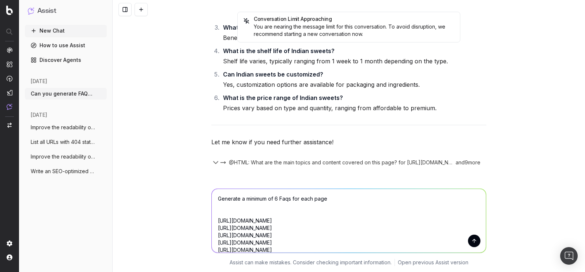
type textarea "Generate a minimum of 6 Faqs for each page https://www.tradeindia.com/manufactu…"
click at [471, 239] on button "submit" at bounding box center [474, 240] width 12 height 12
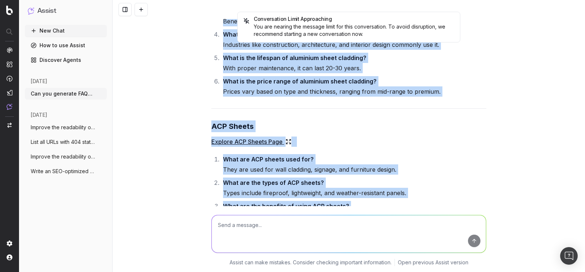
scroll to position [31909, 0]
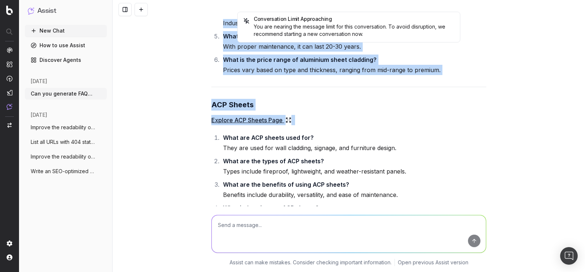
drag, startPoint x: 207, startPoint y: 95, endPoint x: 421, endPoint y: 128, distance: 216.1
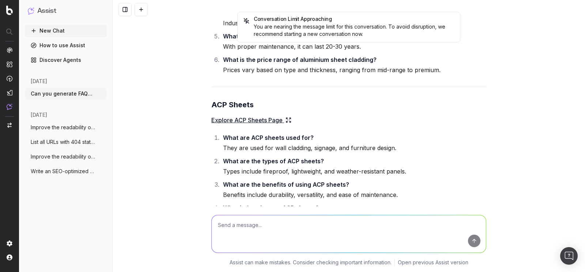
click at [261, 227] on textarea at bounding box center [349, 233] width 274 height 37
paste textarea "https://www.tradeindia.com/manufacturers/copper-slag.html https://www.tradeindi…"
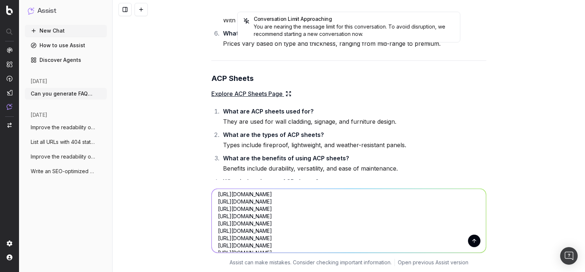
scroll to position [0, 0]
click at [214, 198] on textarea "https://www.tradeindia.com/manufacturers/copper-slag.html https://www.tradeindi…" at bounding box center [349, 221] width 274 height 64
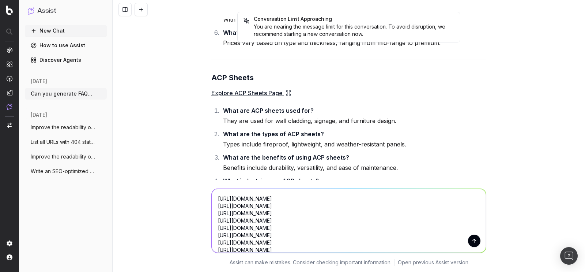
scroll to position [31943, 0]
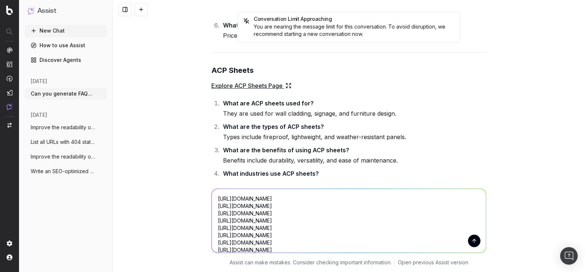
click at [249, 191] on textarea "https://www.tradeindia.com/manufacturers/copper-slag.html https://www.tradeindi…" at bounding box center [349, 221] width 274 height 64
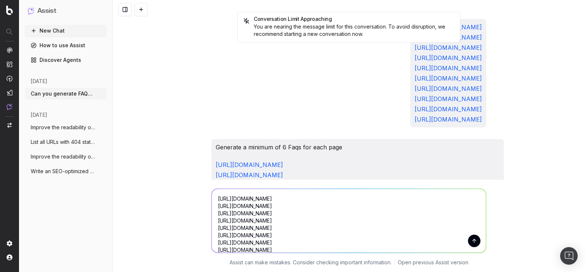
scroll to position [29838, 0]
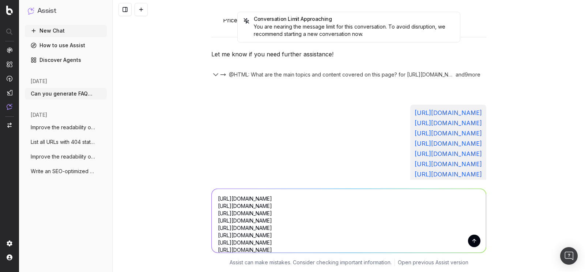
drag, startPoint x: 213, startPoint y: 88, endPoint x: 343, endPoint y: 93, distance: 129.1
click at [241, 199] on textarea "https://www.tradeindia.com/manufacturers/copper-slag.html https://www.tradeindi…" at bounding box center [349, 221] width 274 height 64
paste textarea "Generate a minimum of 6 Faqs for each page"
type textarea "Generate a minimum of 6 Faqs for each page https://www.tradeindia.com/manufactu…"
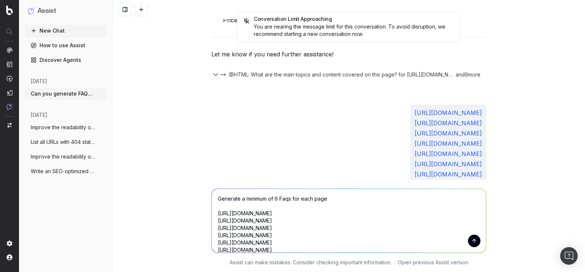
click at [474, 240] on button "submit" at bounding box center [474, 240] width 12 height 12
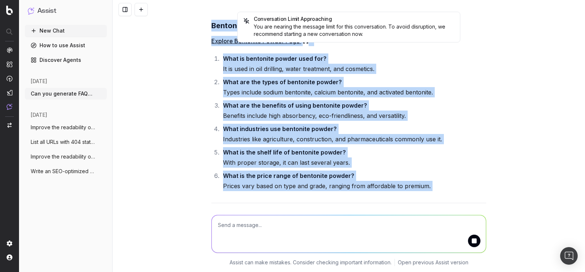
scroll to position [33199, 0]
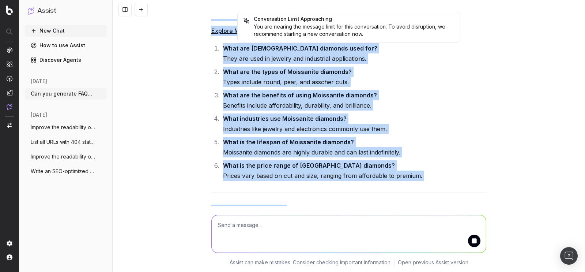
drag, startPoint x: 205, startPoint y: 62, endPoint x: 314, endPoint y: 133, distance: 130.2
click at [314, 133] on div "Conversation Limit Approaching You are nearing the message limit for this conve…" at bounding box center [349, 136] width 472 height 272
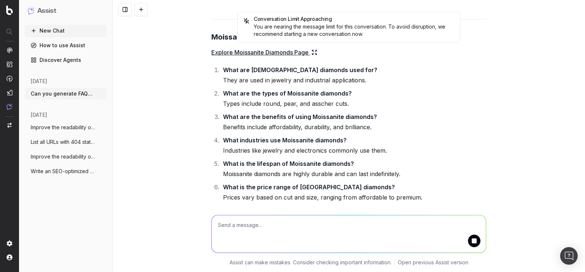
click at [298, 72] on div "Here are FAQs generated for each of the analyzed pages with a minimum of 6 FAQs…" at bounding box center [348, 75] width 275 height 1714
click at [315, 62] on div "Here are FAQs generated for each of the analyzed pages with a minimum of 6 FAQs…" at bounding box center [348, 75] width 275 height 1714
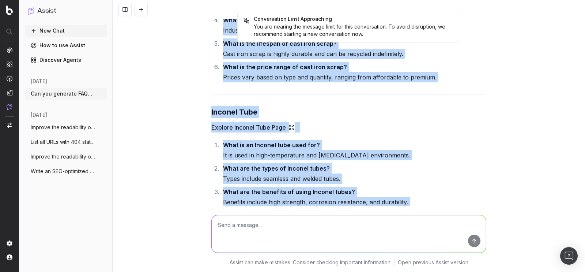
scroll to position [33889, 0]
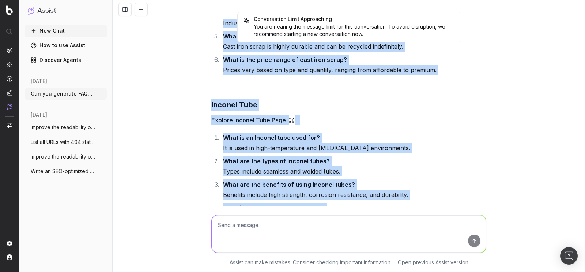
drag, startPoint x: 207, startPoint y: 79, endPoint x: 357, endPoint y: 140, distance: 162.8
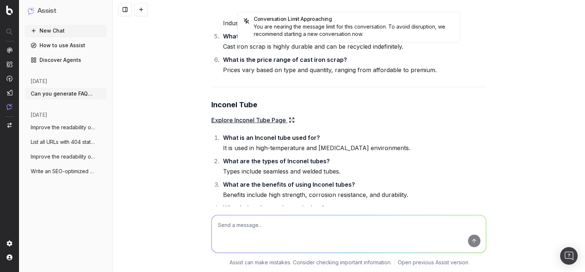
click at [242, 231] on textarea at bounding box center [349, 233] width 274 height 37
paste textarea "https://www.tradeindia.com/manufacturers/hastelloy-c276-plate.html https://www.…"
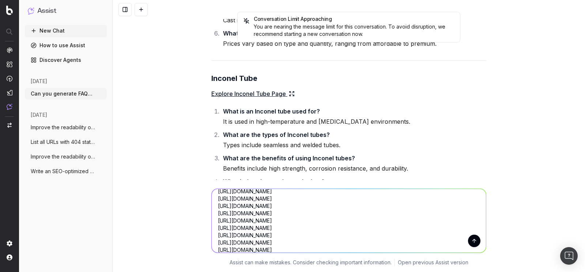
scroll to position [0, 0]
click at [213, 199] on textarea "https://www.tradeindia.com/manufacturers/hastelloy-c276-plate.html https://www.…" at bounding box center [349, 221] width 274 height 64
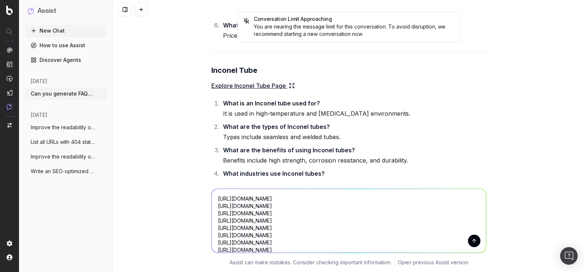
click at [231, 189] on textarea "https://www.tradeindia.com/manufacturers/hastelloy-c276-plate.html https://www.…" at bounding box center [349, 221] width 274 height 64
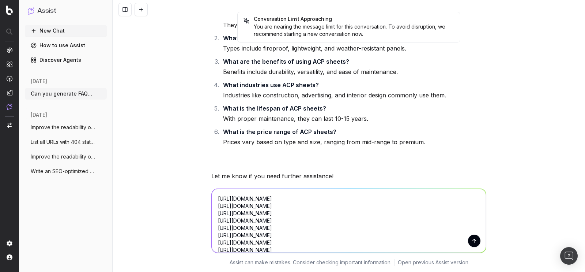
scroll to position [31994, 0]
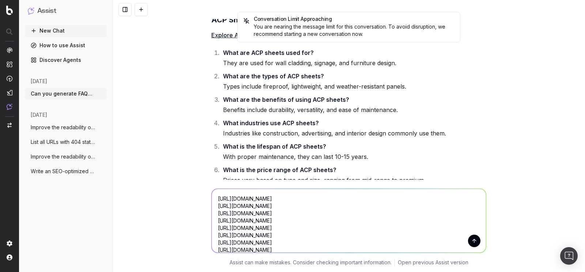
drag, startPoint x: 276, startPoint y: 130, endPoint x: 404, endPoint y: 130, distance: 128.3
click at [404, 267] on p "Generate a minimum of 6 Faqs for each page" at bounding box center [418, 272] width 126 height 10
click at [228, 198] on textarea "https://www.tradeindia.com/manufacturers/hastelloy-c276-plate.html https://www.…" at bounding box center [349, 221] width 274 height 64
paste textarea "Generate a minimum of 6 Faqs for each page"
type textarea "Generate a minimum of 6 Faqs for each page https://www.tradeindia.com/manufactu…"
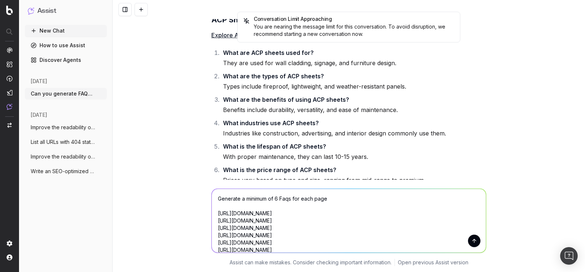
click at [473, 242] on button "submit" at bounding box center [474, 240] width 12 height 12
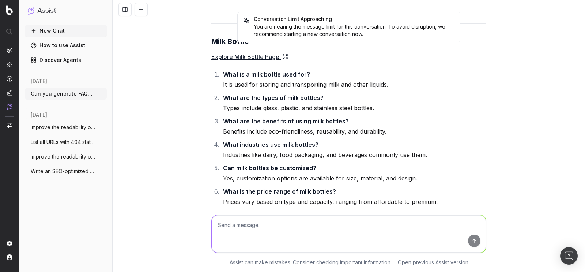
scroll to position [36085, 0]
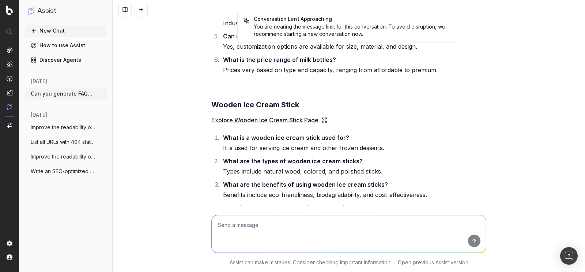
click at [267, 231] on textarea at bounding box center [349, 233] width 274 height 37
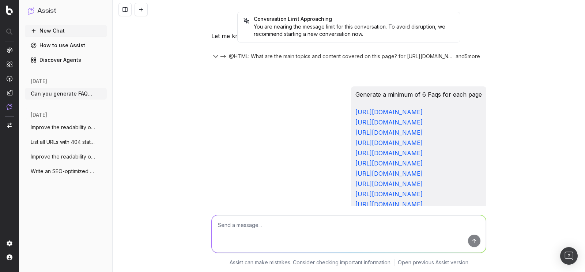
scroll to position [32181, 0]
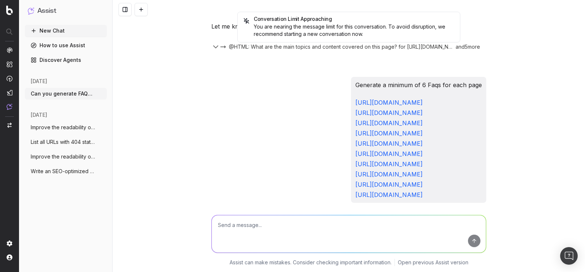
drag, startPoint x: 207, startPoint y: 109, endPoint x: 227, endPoint y: 156, distance: 51.4
click at [298, 248] on h3 "Copper Slag" at bounding box center [348, 254] width 275 height 12
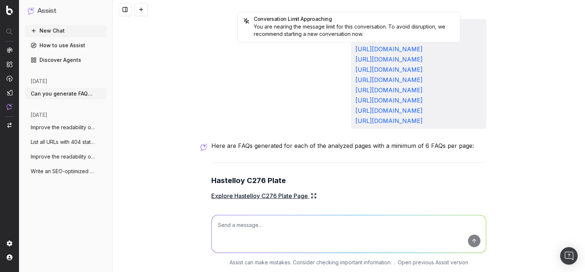
scroll to position [34199, 0]
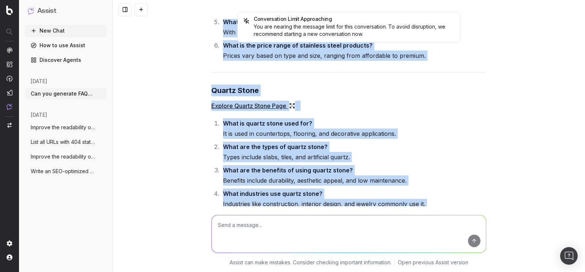
drag, startPoint x: 218, startPoint y: 122, endPoint x: 252, endPoint y: 145, distance: 40.9
click at [252, 145] on div "Conversation Limit Approaching You are nearing the message limit for this conve…" at bounding box center [349, 136] width 472 height 272
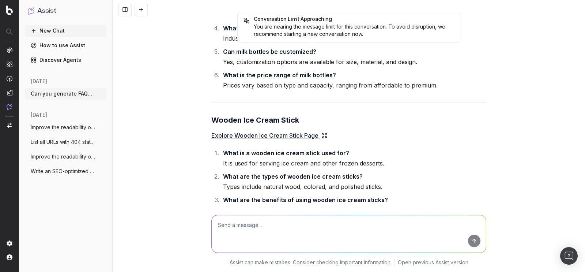
scroll to position [36085, 0]
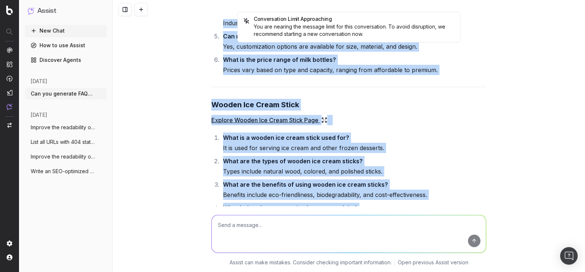
drag, startPoint x: 206, startPoint y: 160, endPoint x: 435, endPoint y: 121, distance: 232.0
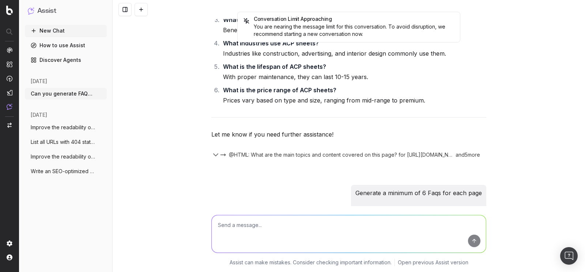
scroll to position [32094, 0]
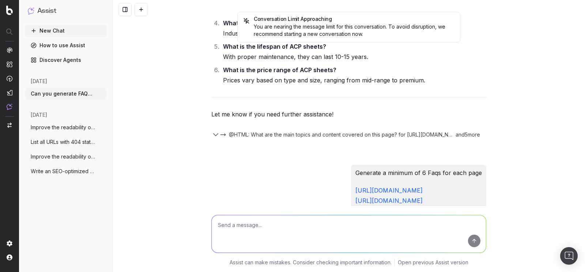
drag, startPoint x: 459, startPoint y: 140, endPoint x: 277, endPoint y: 143, distance: 182.4
click at [355, 185] on p "https://www.tradeindia.com/manufacturers/copper-slag.html https://www.tradeindi…" at bounding box center [418, 236] width 126 height 102
click at [214, 164] on div "Generate a minimum of 6 Faqs for each page https://www.tradeindia.com/manufactu…" at bounding box center [348, 227] width 275 height 126
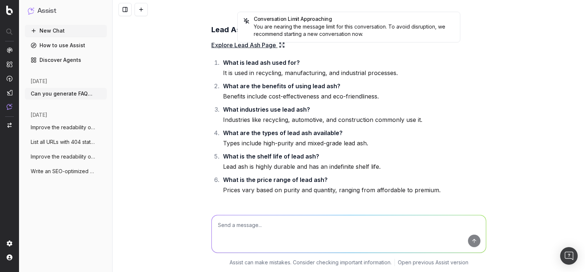
scroll to position [32971, 0]
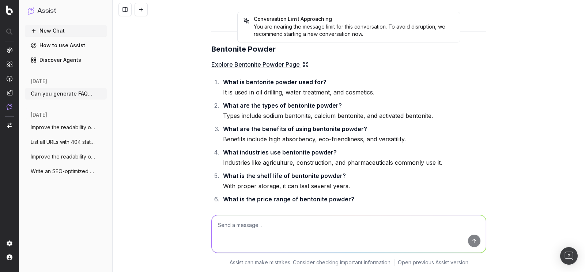
click at [63, 30] on button "New Chat" at bounding box center [66, 31] width 82 height 12
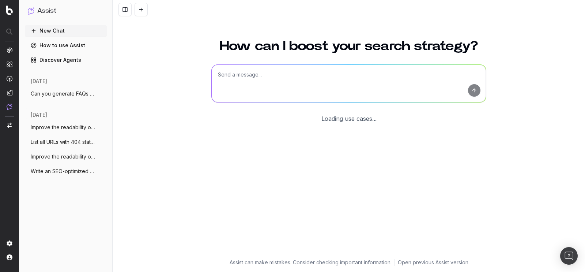
scroll to position [12, 0]
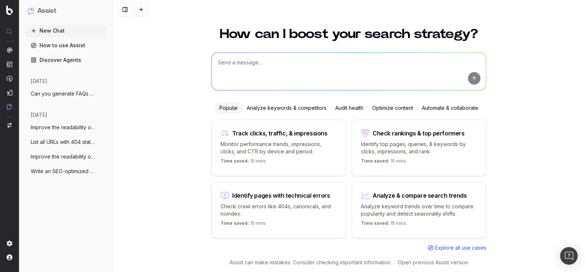
click at [277, 65] on textarea at bounding box center [349, 71] width 274 height 37
paste textarea "https://www.tradeindia.com/manufacturers/copper-slag.html https://www.tradeindi…"
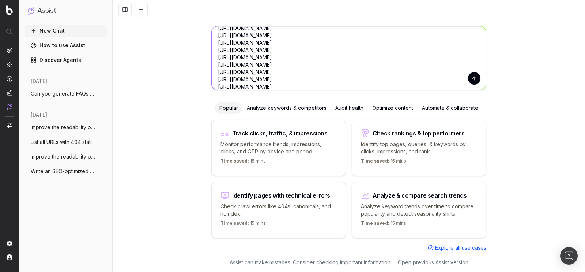
scroll to position [0, 0]
click at [215, 35] on textarea "https://www.tradeindia.com/manufacturers/copper-slag.html https://www.tradeindi…" at bounding box center [349, 58] width 274 height 64
type textarea "https://www.tradeindia.com/manufacturers/copper-slag.html https://www.tradeindi…"
click at [62, 94] on span "Can you generate FAQs for below Manufact" at bounding box center [63, 93] width 64 height 7
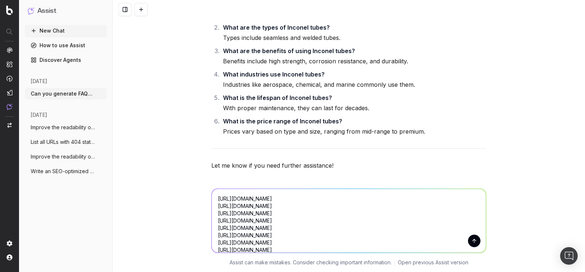
scroll to position [33896, 0]
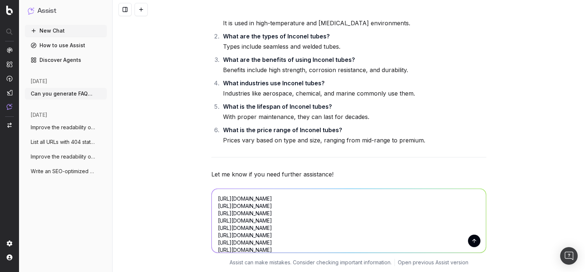
click at [355, 227] on p "Generate a minimum of 6 Faqs for each page" at bounding box center [418, 232] width 126 height 10
drag, startPoint x: 53, startPoint y: 32, endPoint x: 57, endPoint y: 35, distance: 5.6
click at [53, 31] on button "New Chat" at bounding box center [66, 31] width 82 height 12
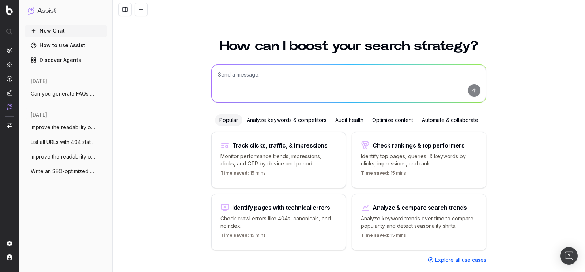
drag, startPoint x: 56, startPoint y: 94, endPoint x: 120, endPoint y: 102, distance: 64.1
click at [56, 94] on span "Can you generate FAQs for below Manufact" at bounding box center [63, 93] width 64 height 7
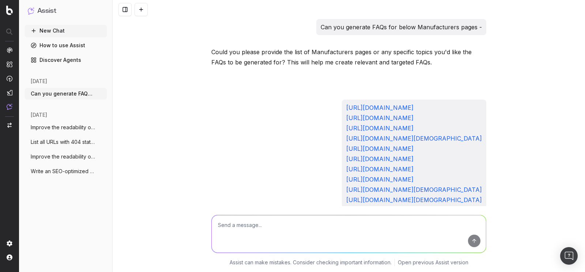
click at [238, 230] on textarea at bounding box center [349, 233] width 274 height 37
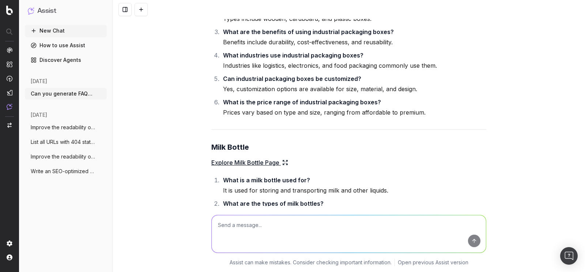
scroll to position [35788, 0]
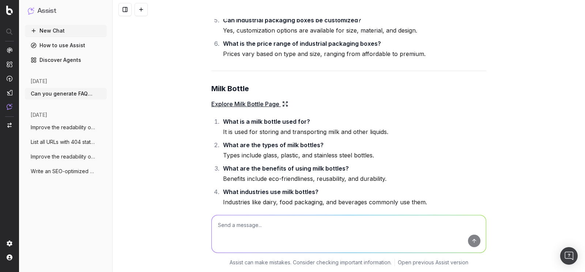
click at [236, 226] on textarea at bounding box center [349, 233] width 274 height 37
paste textarea "Generate a minimum of 6 Faqs for each page"
paste textarea "https://www.tradeindia.com/manufacturers/copper-slag.html https://www.tradeindi…"
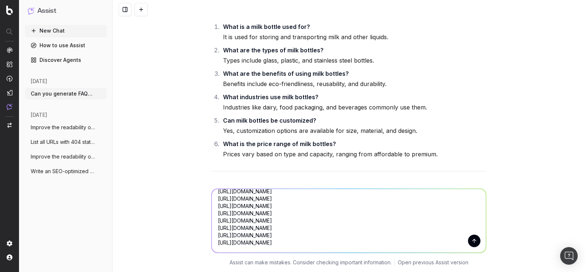
scroll to position [36001, 0]
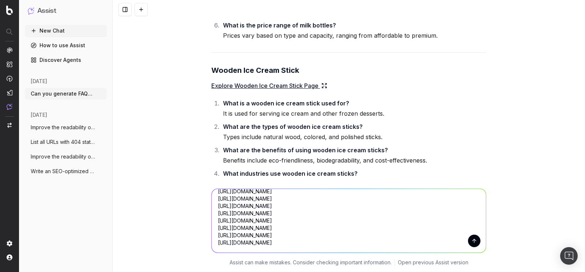
drag, startPoint x: 217, startPoint y: 200, endPoint x: 372, endPoint y: 239, distance: 160.3
click at [372, 239] on textarea "Generate a minimum of 6 Faqs for each page https://www.tradeindia.com/manufactu…" at bounding box center [349, 221] width 274 height 64
type textarea "Generate a minimum of 6 Faqs for each page https://www.tradeindia.com/manufactu…"
click at [61, 27] on button "New Chat" at bounding box center [66, 31] width 82 height 12
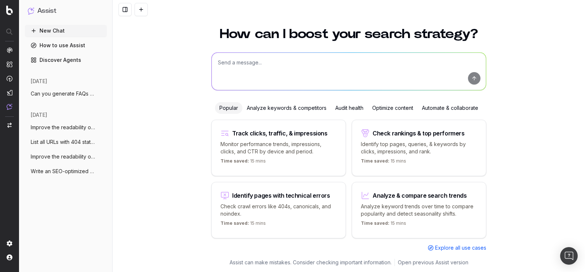
click at [273, 73] on textarea at bounding box center [349, 71] width 274 height 37
paste textarea "Generate a minimum of 6 Faqs for each page https://www.tradeindia.com/manufactu…"
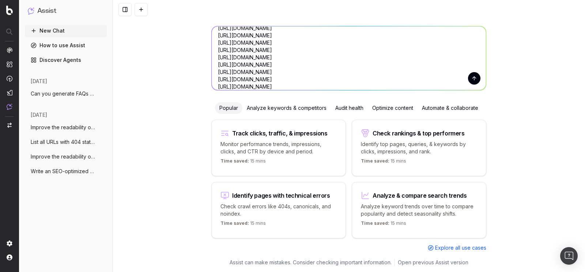
type textarea "Generate a minimum of 6 Faqs for each page https://www.tradeindia.com/manufactu…"
click at [471, 74] on button "submit" at bounding box center [474, 78] width 12 height 12
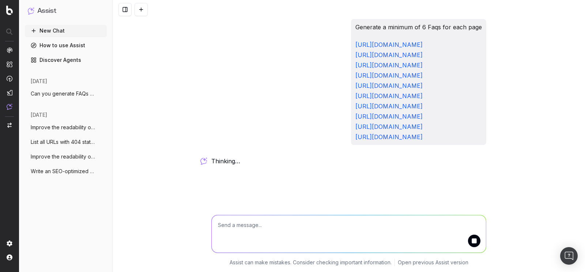
scroll to position [0, 0]
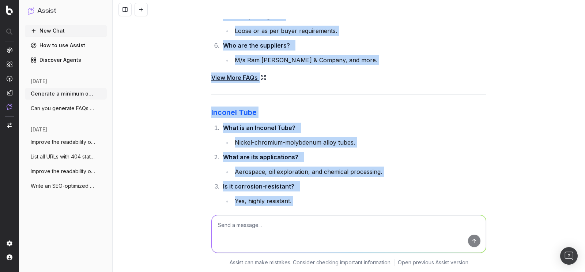
scroll to position [2312, 0]
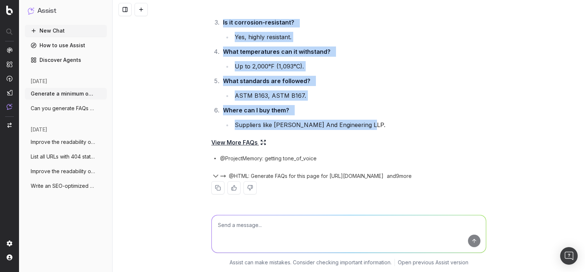
drag, startPoint x: 206, startPoint y: 106, endPoint x: 362, endPoint y: 126, distance: 157.3
click at [58, 109] on span "Can you generate FAQs for below Manufact" at bounding box center [63, 108] width 64 height 7
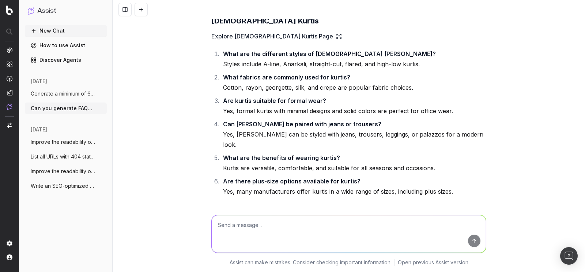
scroll to position [35967, 0]
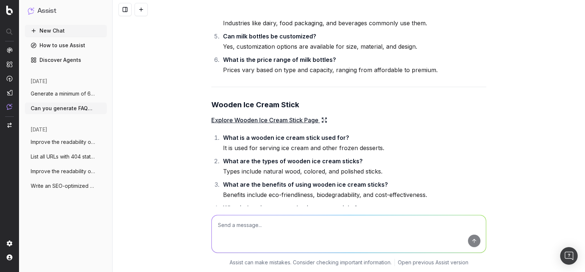
click at [250, 227] on textarea at bounding box center [349, 233] width 274 height 37
paste textarea "https://www.tradeindia.com/manufacturers/gift-sticker.html https://www.tradeind…"
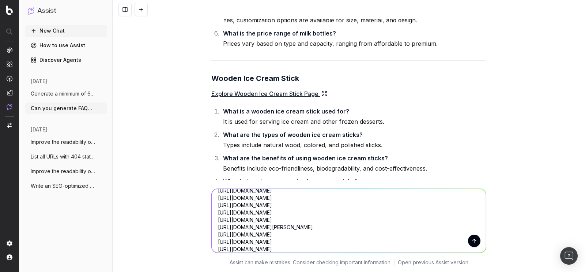
scroll to position [0, 0]
click at [213, 198] on textarea "https://www.tradeindia.com/manufacturers/gift-sticker.html https://www.tradeind…" at bounding box center [349, 221] width 274 height 64
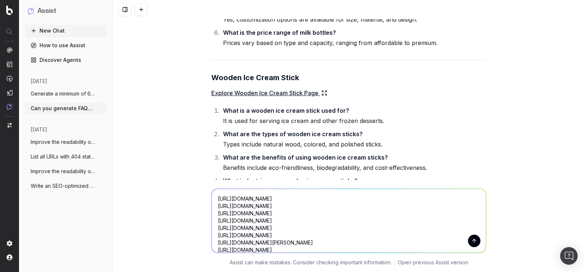
scroll to position [36001, 0]
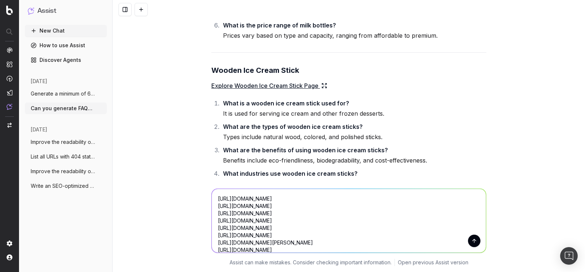
click at [229, 190] on textarea "https://www.tradeindia.com/manufacturers/gift-sticker.html https://www.tradeind…" at bounding box center [349, 221] width 274 height 64
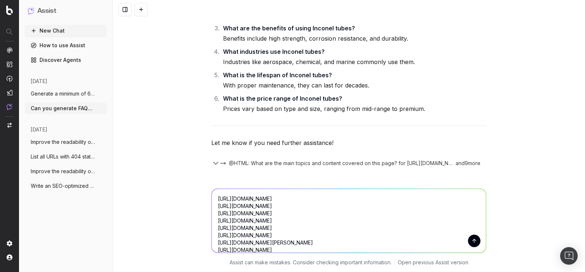
scroll to position [33852, 0]
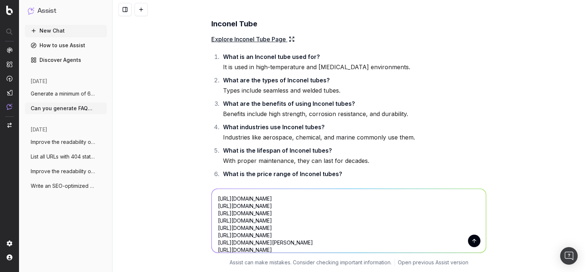
click at [355, 271] on p "Generate a minimum of 6 Faqs for each page" at bounding box center [418, 276] width 126 height 10
click at [237, 200] on textarea "https://www.tradeindia.com/manufacturers/gift-sticker.html https://www.tradeind…" at bounding box center [349, 221] width 274 height 64
paste textarea "Generate a minimum of 6 Faqs for each page"
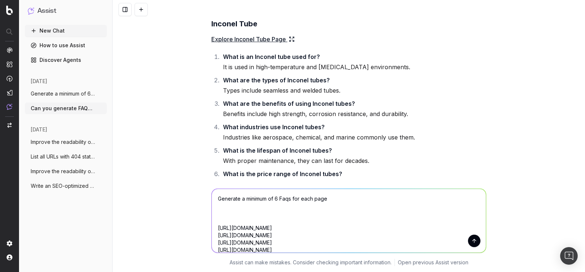
type textarea "Generate a minimum of 6 Faqs for each page https://www.tradeindia.com/manufactu…"
click at [471, 242] on button "submit" at bounding box center [474, 240] width 12 height 12
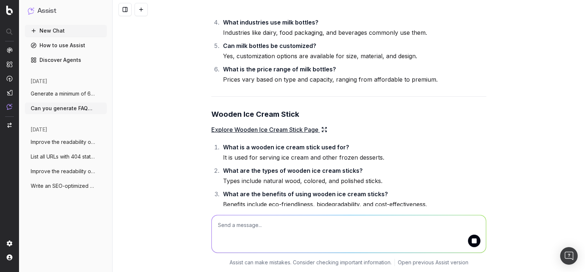
scroll to position [36122, 0]
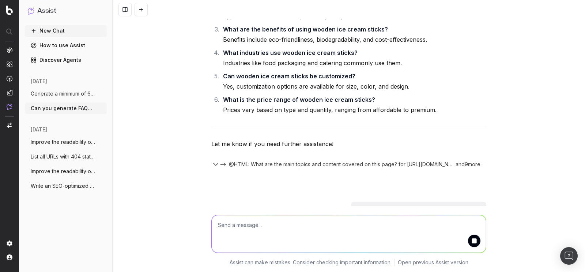
click at [63, 89] on button "Generate a minimum of 6 Faqs for each pa" at bounding box center [66, 94] width 82 height 12
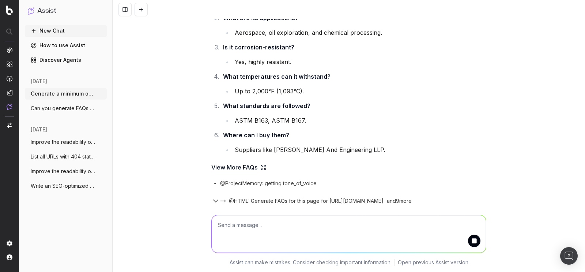
scroll to position [2288, 0]
click at [68, 110] on span "Can you generate FAQs for below Manufact" at bounding box center [63, 108] width 64 height 7
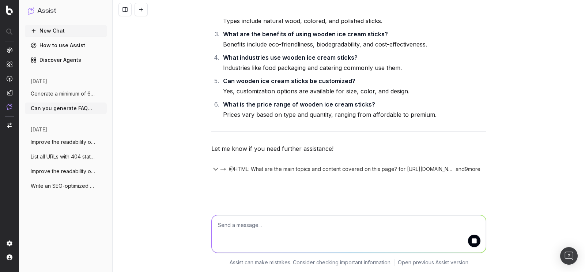
scroll to position [36122, 0]
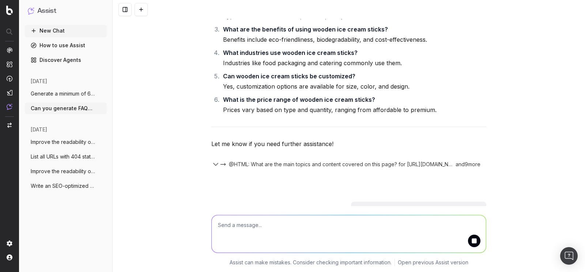
click at [0, 0] on span "thinking …" at bounding box center [0, 0] width 0 height 0
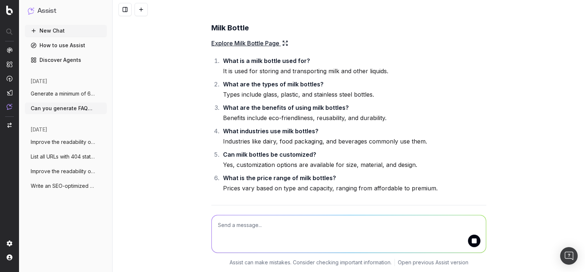
scroll to position [35902, 0]
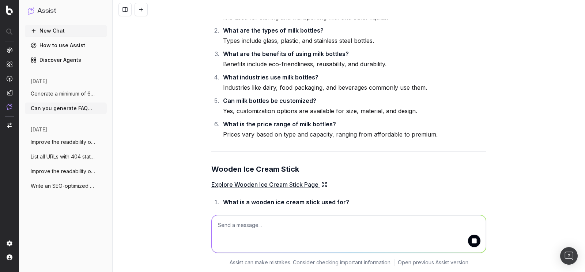
click at [68, 91] on span "Generate a minimum of 6 Faqs for each pa" at bounding box center [63, 93] width 64 height 7
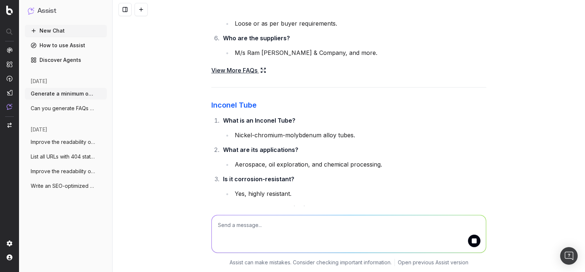
scroll to position [2200, 0]
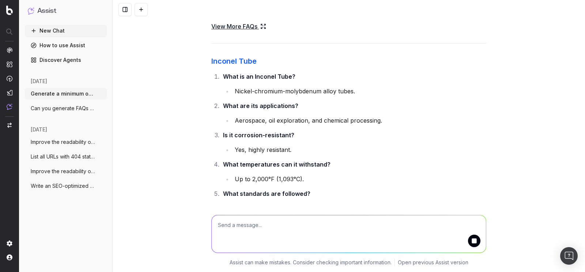
click at [56, 109] on span "Can you generate FAQs for below Manufact" at bounding box center [63, 108] width 64 height 7
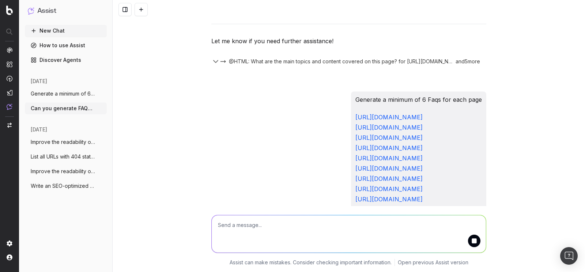
scroll to position [36122, 0]
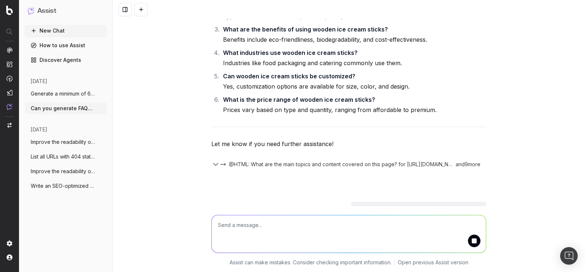
click at [472, 241] on button "submit" at bounding box center [474, 240] width 12 height 12
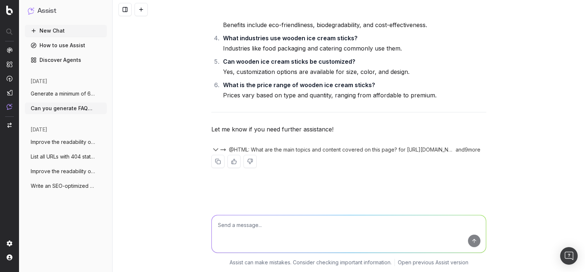
click at [472, 242] on textarea at bounding box center [349, 233] width 274 height 37
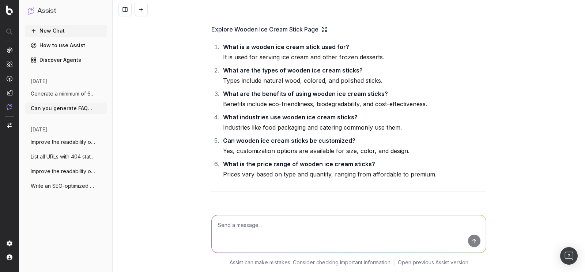
scroll to position [36104, 0]
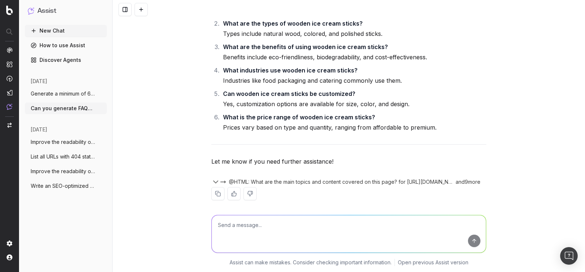
drag, startPoint x: 269, startPoint y: 109, endPoint x: 401, endPoint y: 155, distance: 140.1
click at [405, 208] on div "Can you generate FAQs for below Manufacturers pages - Could you please provide …" at bounding box center [349, 136] width 472 height 272
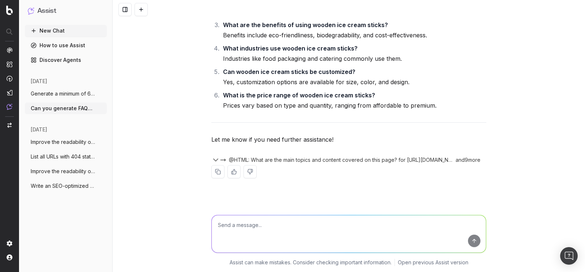
scroll to position [36136, 0]
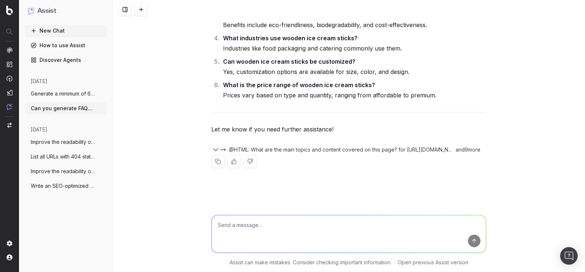
click at [269, 225] on textarea at bounding box center [349, 233] width 274 height 37
paste textarea "Generate a minimum of 6 Faqs for each page https://www.tradeindia.com/manufactu…"
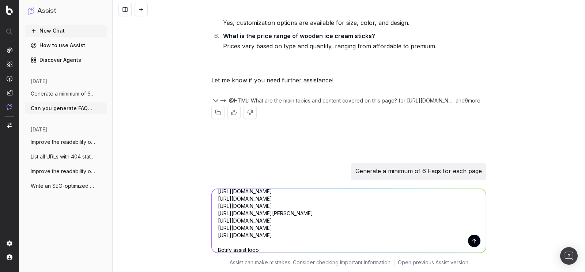
scroll to position [58, 0]
click at [247, 212] on textarea "Generate a minimum of 6 Faqs for each page https://www.tradeindia.com/manufactu…" at bounding box center [349, 221] width 274 height 64
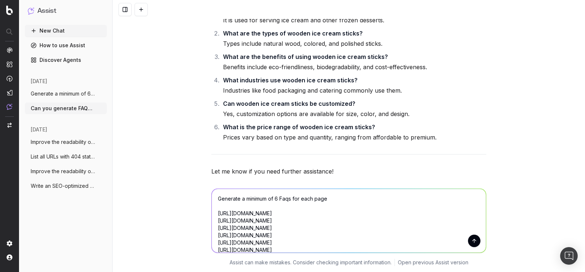
scroll to position [36090, 0]
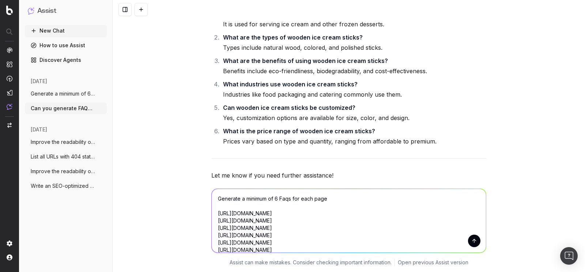
type textarea "Generate a minimum of 6 Faqs for each page https://www.tradeindia.com/manufactu…"
click at [474, 239] on button "submit" at bounding box center [474, 240] width 12 height 12
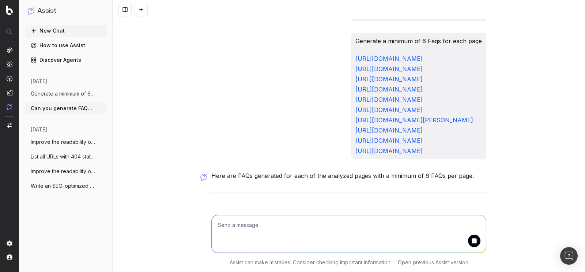
scroll to position [36479, 0]
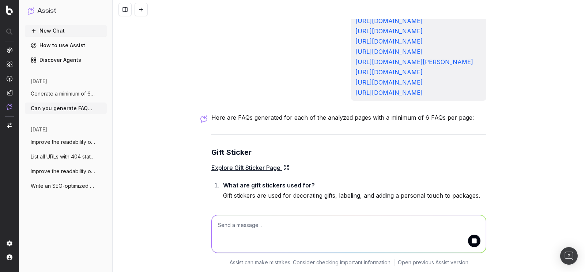
click at [211, 148] on strong "Gift Sticker" at bounding box center [231, 152] width 40 height 9
click at [219, 148] on strong "Gift Sticker" at bounding box center [231, 152] width 40 height 9
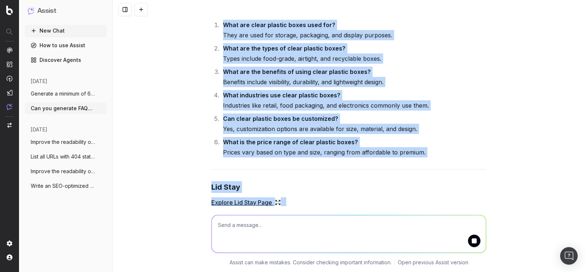
scroll to position [38280, 0]
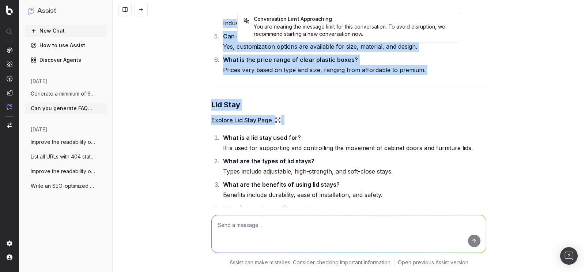
drag, startPoint x: 210, startPoint y: 97, endPoint x: 372, endPoint y: 130, distance: 165.4
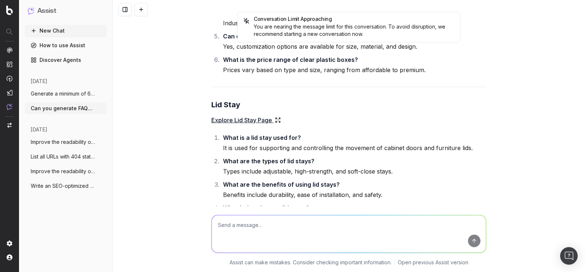
click at [257, 230] on textarea at bounding box center [349, 233] width 274 height 37
paste textarea "https://www.tradeindia.com/manufacturers/syntactic-foams.html https://www.trade…"
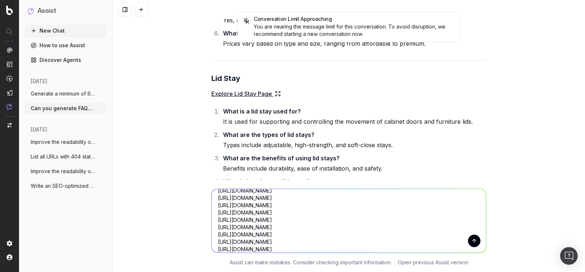
scroll to position [0, 0]
click at [214, 198] on textarea "https://www.tradeindia.com/manufacturers/syntactic-foams.html https://www.trade…" at bounding box center [349, 221] width 274 height 64
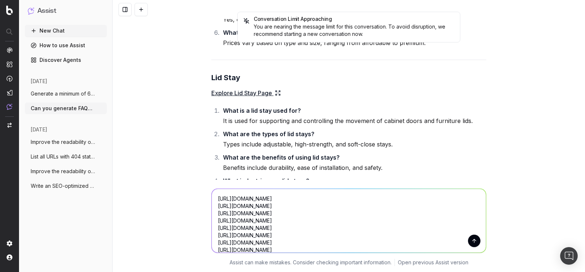
scroll to position [38314, 0]
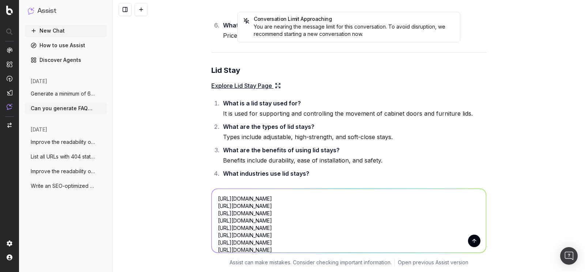
click at [224, 191] on textarea "https://www.tradeindia.com/manufacturers/syntactic-foams.html https://www.trade…" at bounding box center [349, 221] width 274 height 64
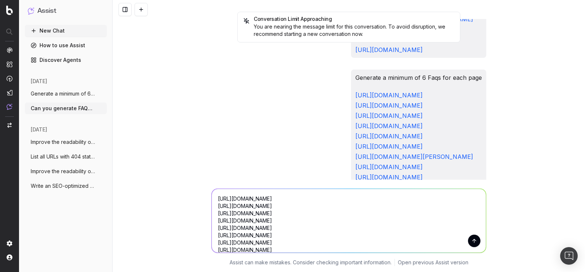
scroll to position [36208, 0]
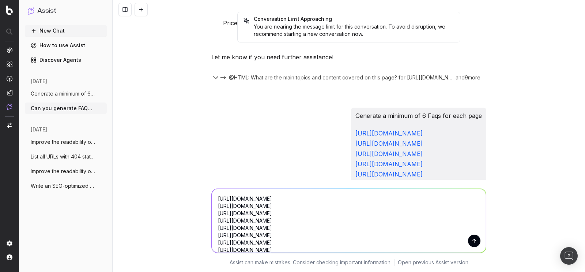
click at [355, 248] on p "Generate a minimum of 6 Faqs for each page" at bounding box center [418, 253] width 126 height 10
click at [249, 196] on textarea "https://www.tradeindia.com/manufacturers/syntactic-foams.html https://www.trade…" at bounding box center [349, 221] width 274 height 64
paste textarea "Generate a minimum of 6 Faqs for each page"
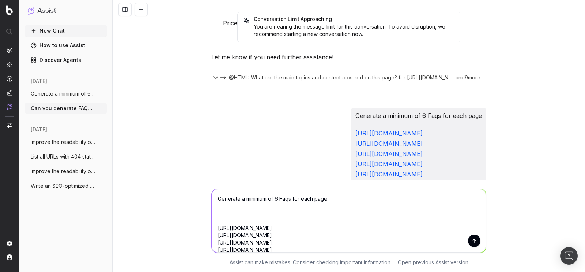
type textarea "Generate a minimum of 6 Faqs for each page https://www.tradeindia.com/manufactu…"
click at [474, 241] on button "submit" at bounding box center [474, 240] width 12 height 12
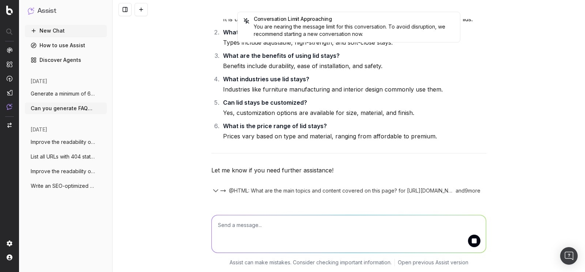
scroll to position [38435, 0]
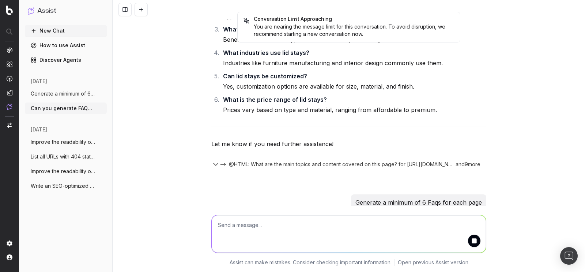
click at [287, 19] on h5 "Conversation Limit Approaching" at bounding box center [348, 18] width 211 height 5
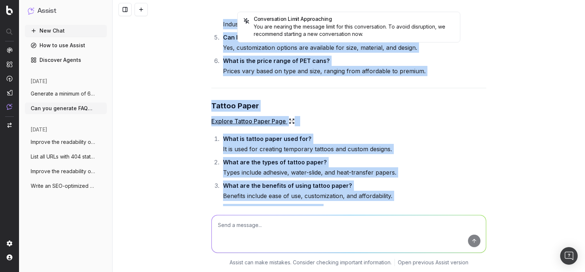
scroll to position [40455, 0]
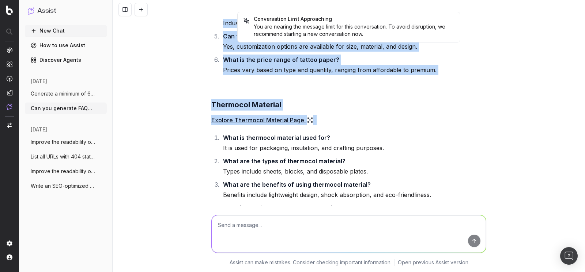
drag, startPoint x: 205, startPoint y: 91, endPoint x: 313, endPoint y: 128, distance: 114.7
click at [313, 128] on div "Conversation Limit Approaching You are nearing the message limit for this conve…" at bounding box center [349, 136] width 472 height 272
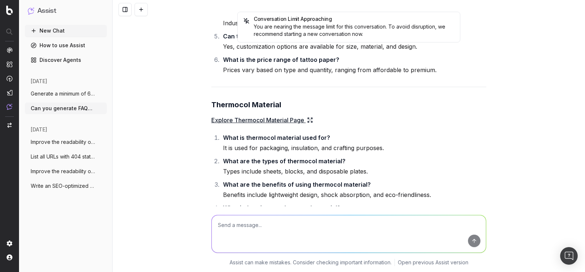
click at [260, 227] on textarea at bounding box center [349, 233] width 274 height 37
paste textarea "https://www.tradeindia.com/manufacturers/syntactic-foams.html https://www.trade…"
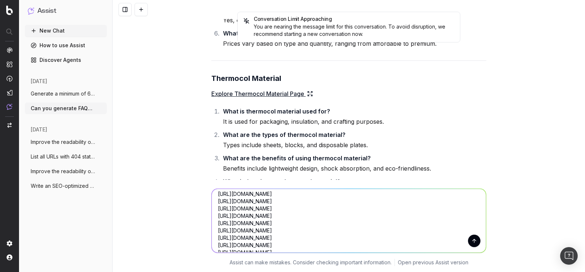
scroll to position [0, 0]
click at [215, 199] on textarea "https://www.tradeindia.com/manufacturers/syntactic-foams.html https://www.trade…" at bounding box center [349, 221] width 274 height 64
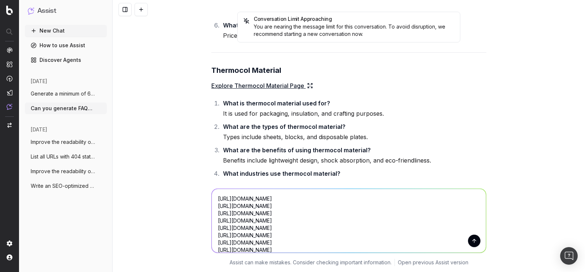
click at [237, 189] on textarea "https://www.tradeindia.com/manufacturers/syntactic-foams.html https://www.trade…" at bounding box center [349, 221] width 274 height 64
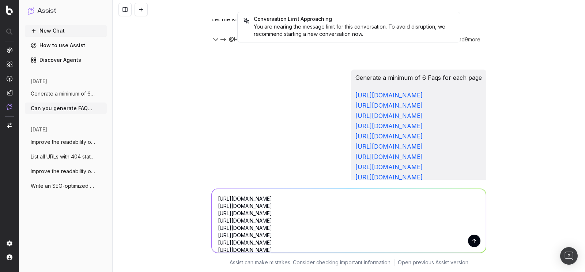
scroll to position [38340, 0]
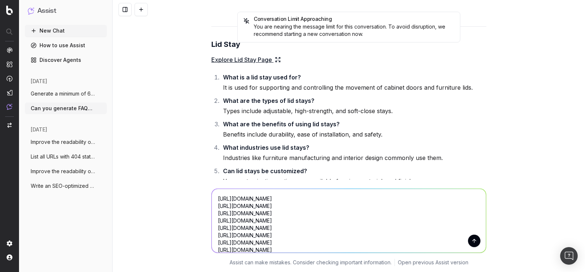
click at [246, 200] on textarea "https://www.tradeindia.com/manufacturers/syntactic-foams.html https://www.trade…" at bounding box center [349, 221] width 274 height 64
paste textarea "Generate a minimum of 6 Faqs for each page"
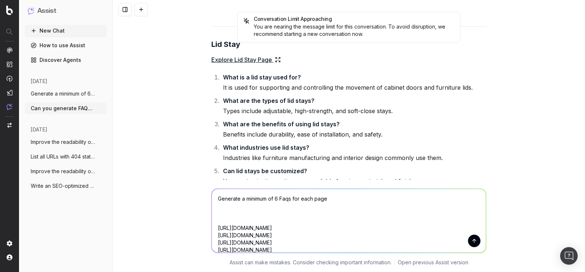
type textarea "Generate a minimum of 6 Faqs for each page https://www.tradeindia.com/manufactu…"
click at [468, 239] on button "submit" at bounding box center [474, 240] width 12 height 12
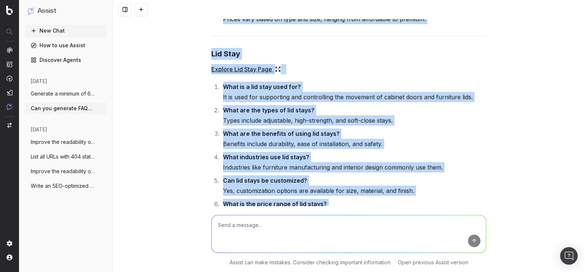
scroll to position [38377, 0]
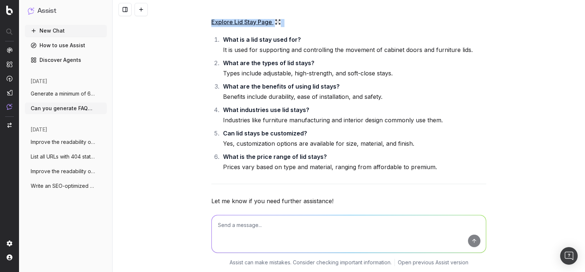
drag, startPoint x: 209, startPoint y: 133, endPoint x: 383, endPoint y: 33, distance: 201.1
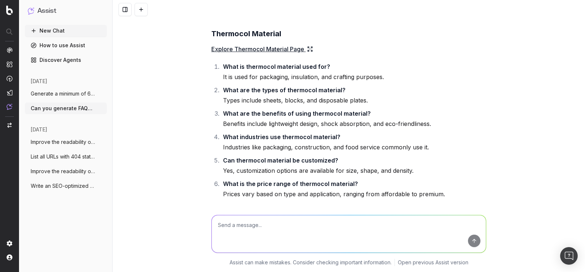
scroll to position [40494, 0]
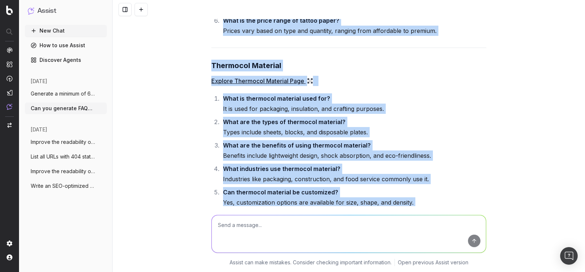
drag, startPoint x: 205, startPoint y: 155, endPoint x: 413, endPoint y: 87, distance: 218.9
click at [413, 87] on div "Can you generate FAQs for below Manufacturers pages - Could you please provide …" at bounding box center [349, 136] width 472 height 272
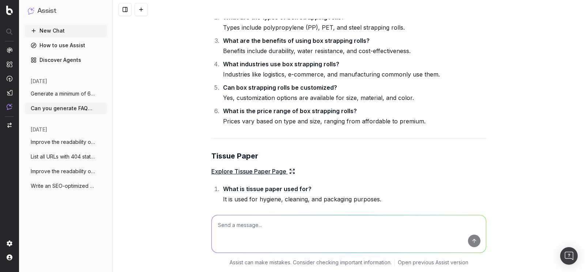
scroll to position [42029, 0]
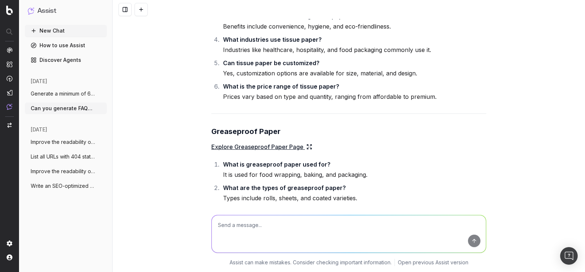
click at [272, 235] on textarea at bounding box center [349, 233] width 274 height 37
paste textarea "https://www.tradeindia.com/manufacturers/sharp-container.html https://www.trade…"
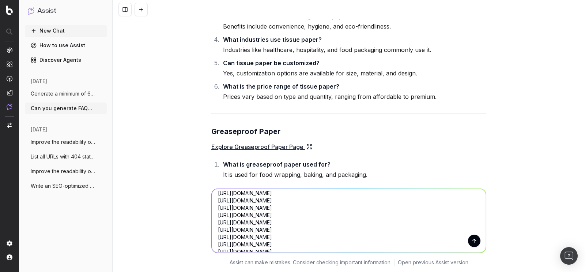
scroll to position [0, 0]
click at [215, 198] on textarea "https://www.tradeindia.com/manufacturers/sharp-container.html https://www.trade…" at bounding box center [349, 221] width 274 height 64
click at [219, 194] on textarea "https://www.tradeindia.com/manufacturers/sharp-container.html https://www.trade…" at bounding box center [349, 221] width 274 height 64
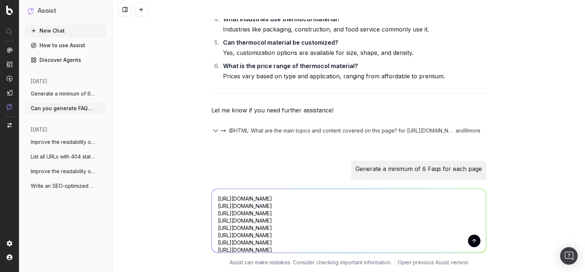
scroll to position [40582, 0]
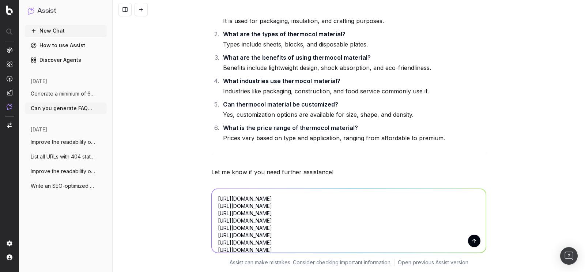
click at [355, 225] on p "Generate a minimum of 6 Faqs for each page" at bounding box center [418, 230] width 126 height 10
click at [235, 201] on textarea "https://www.tradeindia.com/manufacturers/sharp-container.html https://www.trade…" at bounding box center [349, 221] width 274 height 64
paste textarea "Generate a minimum of 6 Faqs for each page"
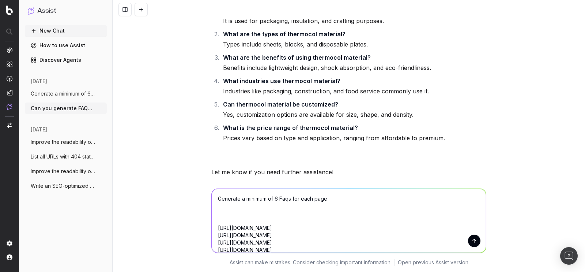
type textarea "Generate a minimum of 6 Faqs for each page https://www.tradeindia.com/manufactu…"
click at [468, 238] on button "submit" at bounding box center [474, 240] width 12 height 12
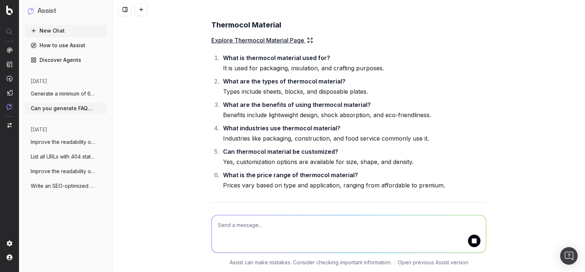
scroll to position [42775, 0]
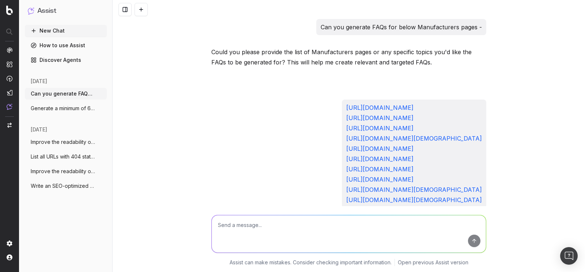
scroll to position [52943, 0]
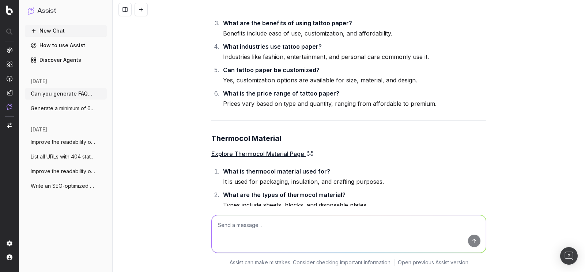
click at [63, 110] on span "Generate a minimum of 6 Faqs for each pa" at bounding box center [63, 108] width 64 height 7
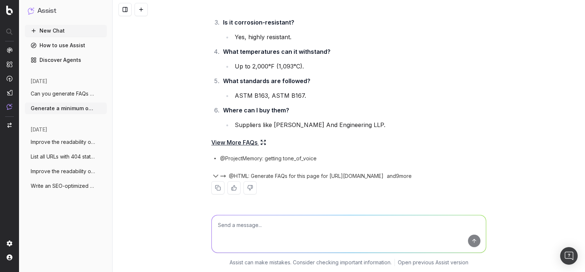
scroll to position [2302, 0]
click at [73, 87] on div "[DATE] Can you generate FAQs for below Manufact More Generate a minimum of 6 Fa…" at bounding box center [66, 99] width 82 height 48
click at [72, 92] on span "Can you generate FAQs for below Manufact" at bounding box center [63, 93] width 64 height 7
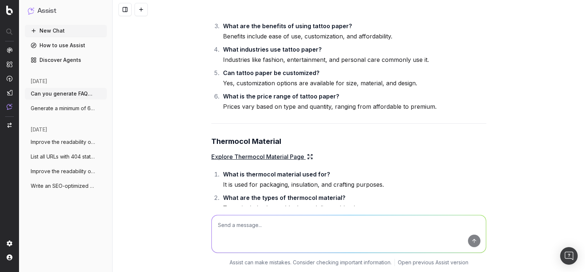
scroll to position [52943, 0]
